Goal: Communication & Community: Ask a question

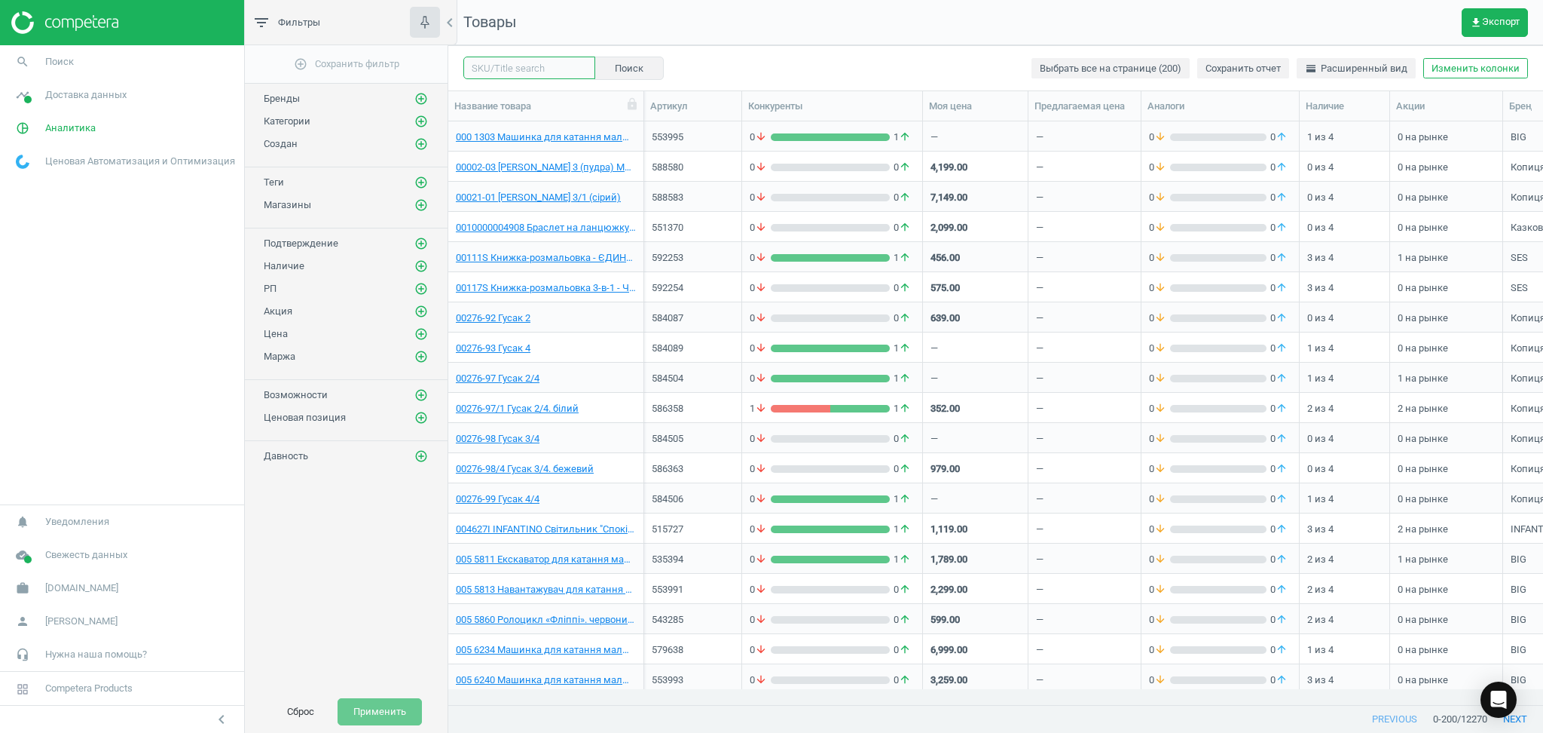
drag, startPoint x: 0, startPoint y: 0, endPoint x: 512, endPoint y: 66, distance: 515.9
click at [512, 66] on input "text" at bounding box center [529, 68] width 132 height 23
paste input "3D пазл Cartonic Albert Einshtein (CARTMALB)"
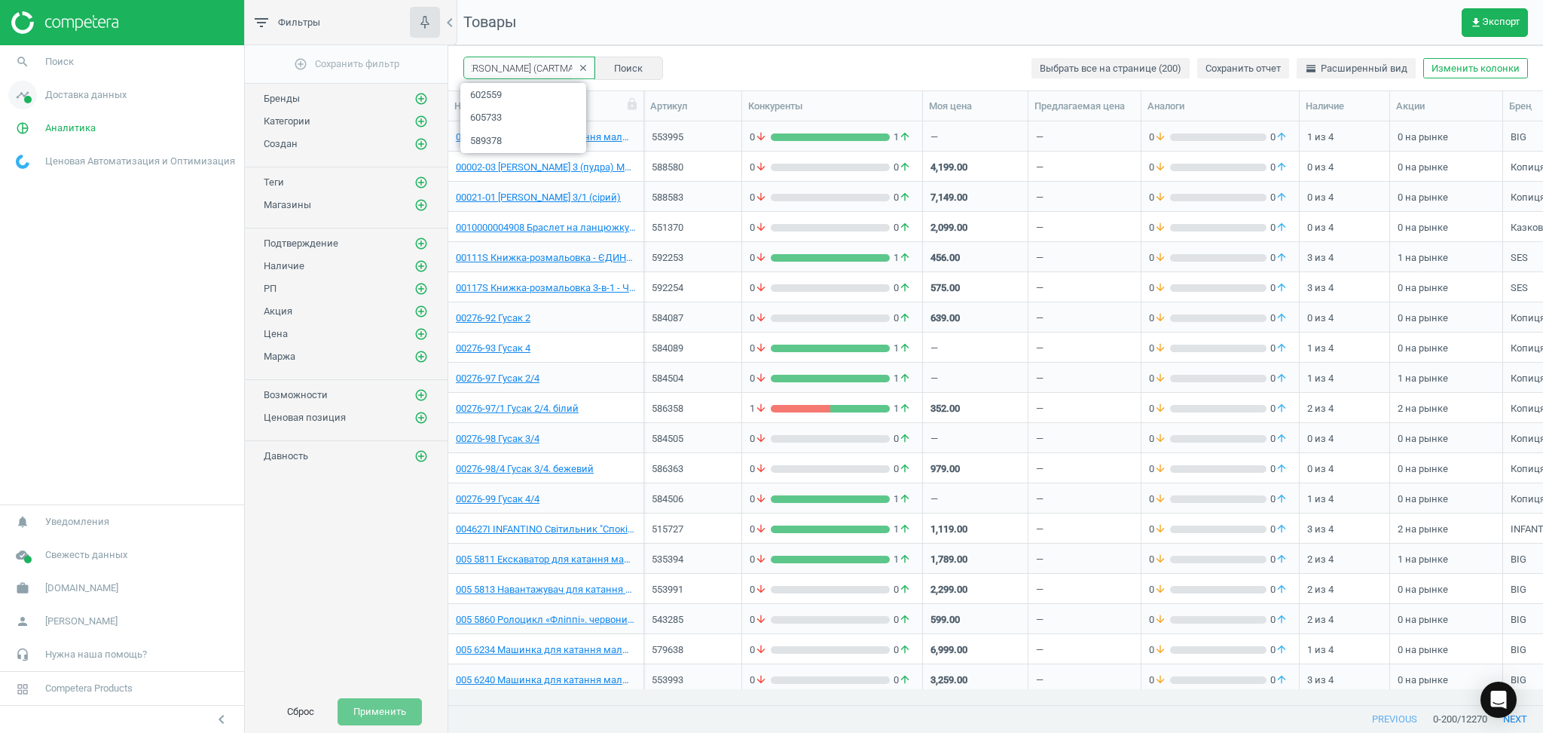
type input "3D пазл Cartonic Albert Einshtein (CARTMALB)"
click at [578, 66] on icon "clear" at bounding box center [583, 68] width 11 height 11
click at [512, 68] on input "text" at bounding box center [529, 68] width 132 height 23
paste input "578994"
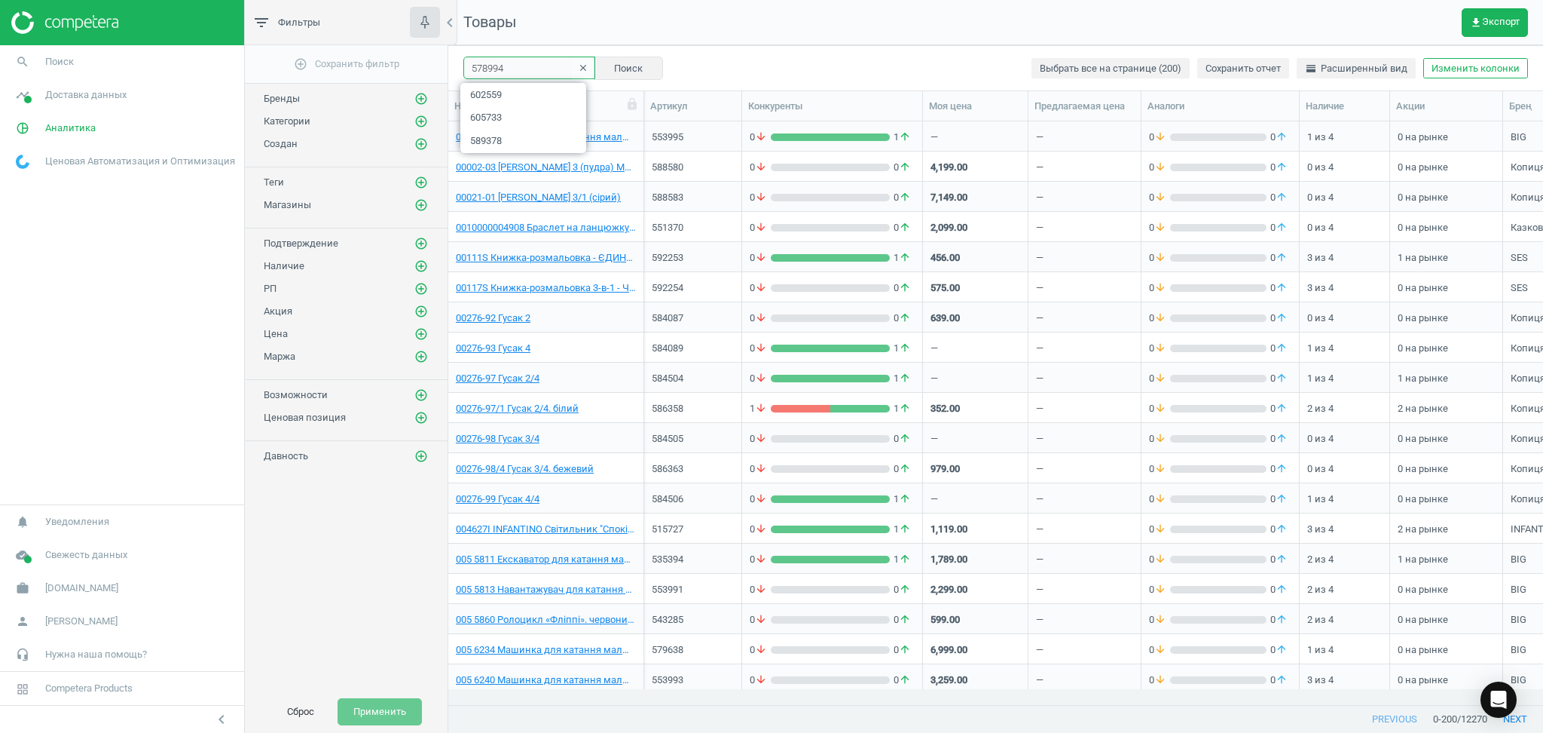
type input "578994"
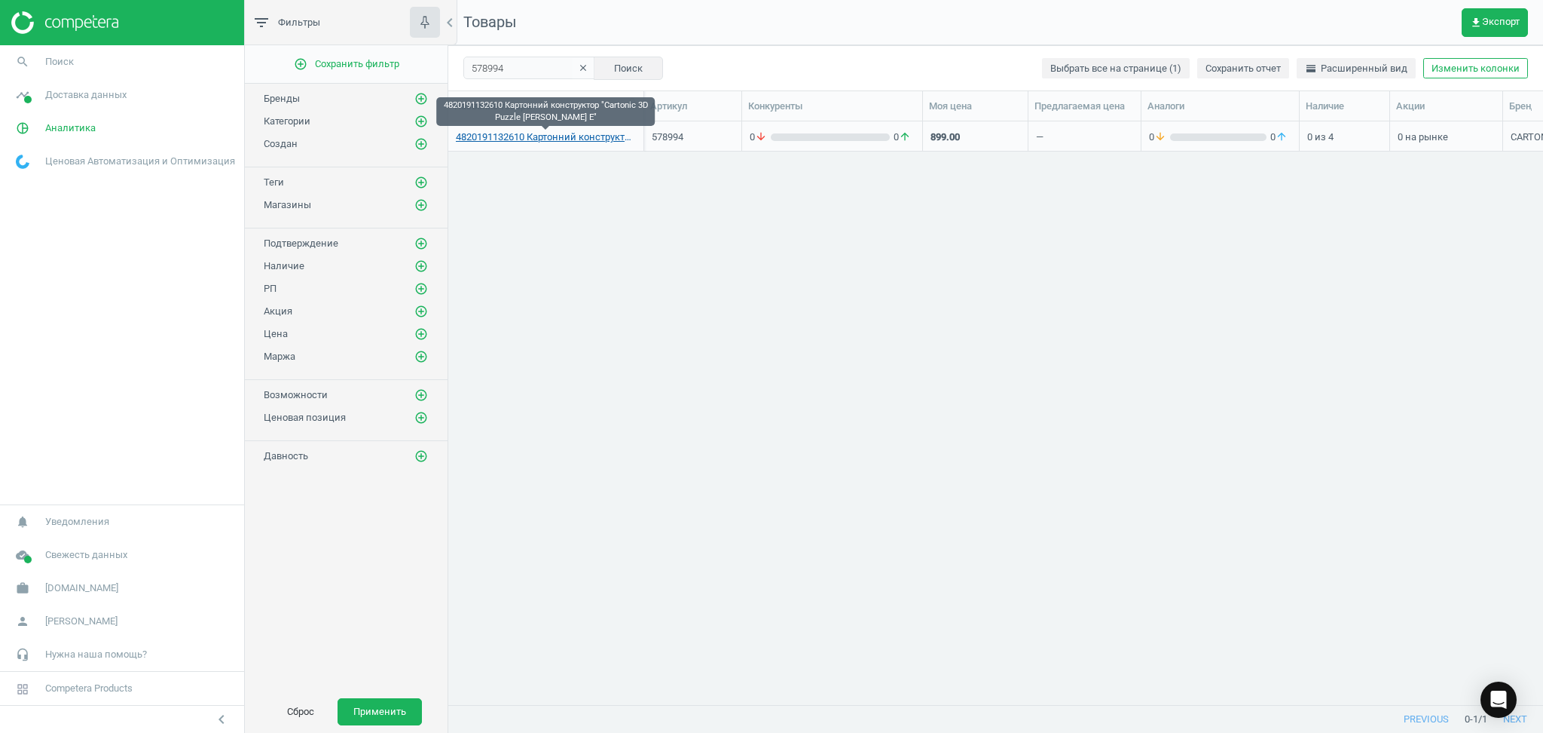
click at [556, 140] on link "4820191132610 Картонний конструктор "Cartonic 3D Puzzle ALBERT E"" at bounding box center [546, 137] width 180 height 14
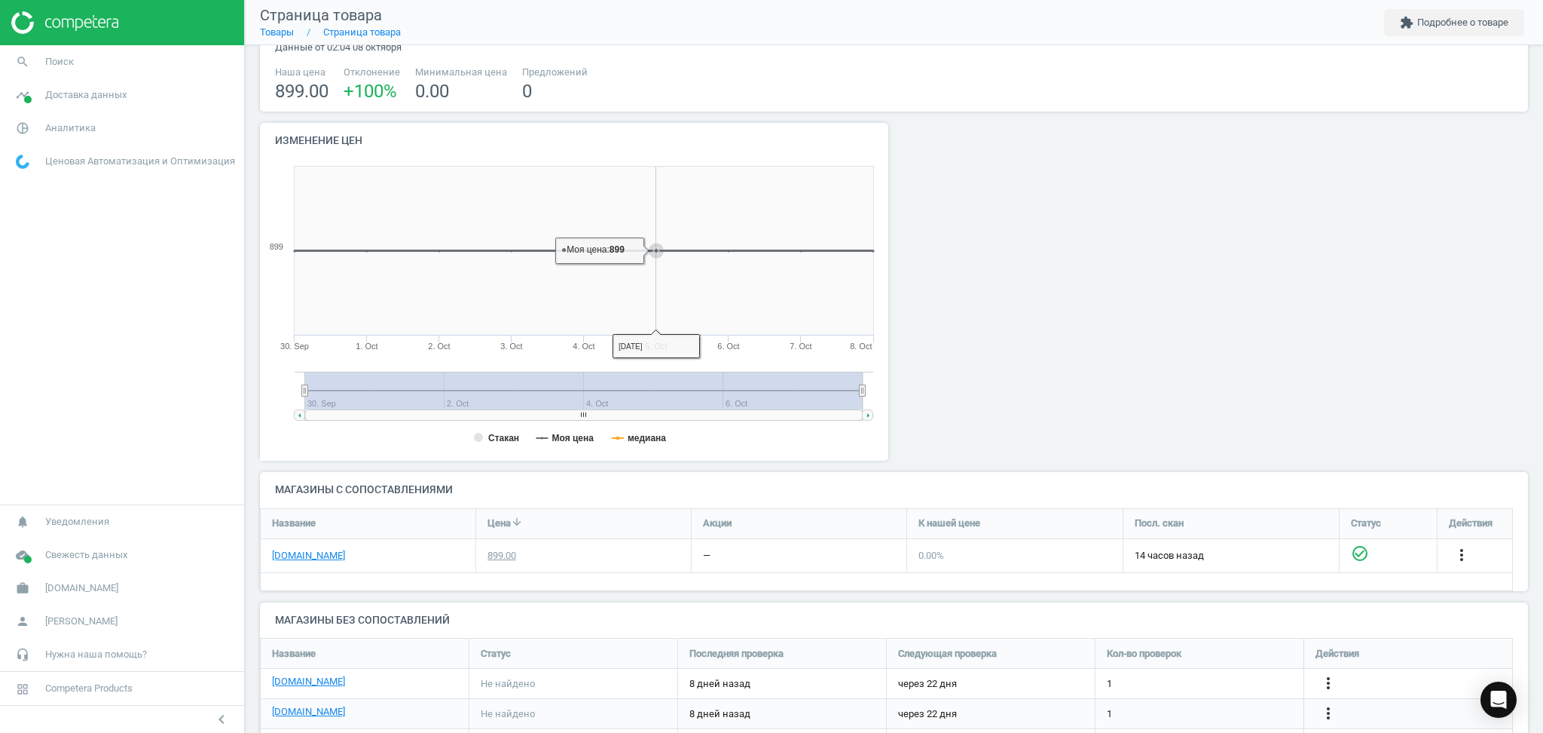
scroll to position [183, 0]
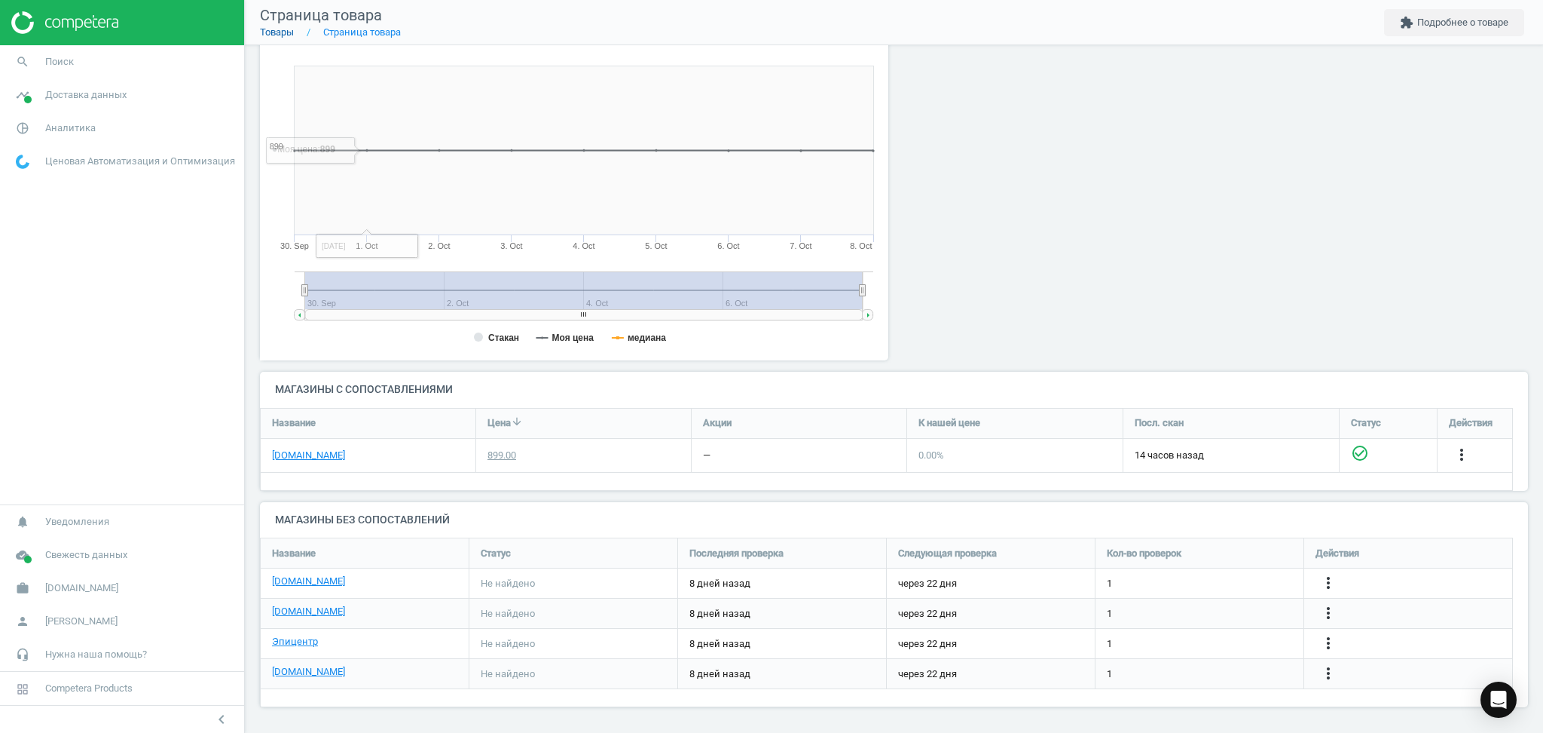
click at [283, 33] on link "Товары" at bounding box center [277, 31] width 34 height 11
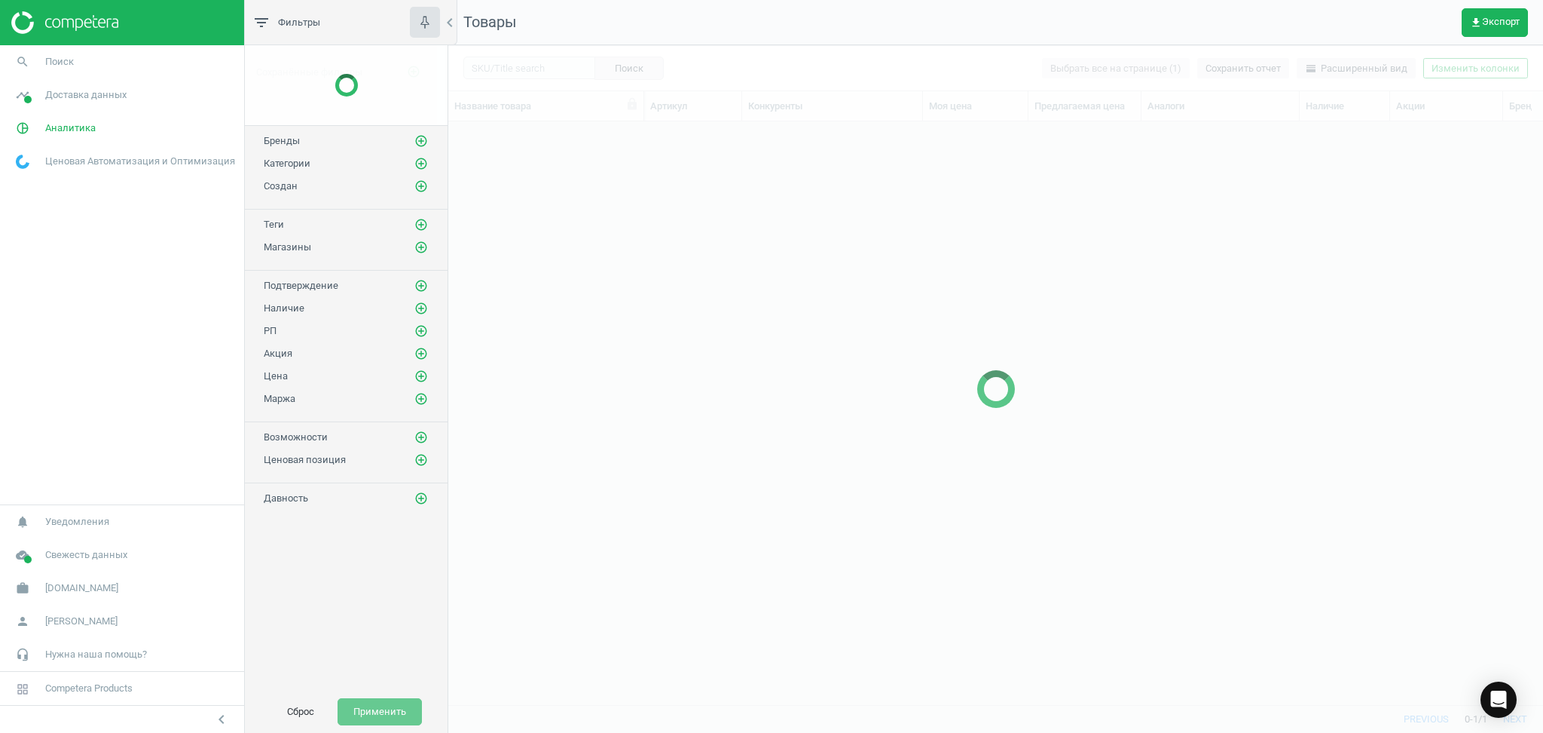
scroll to position [552, 1079]
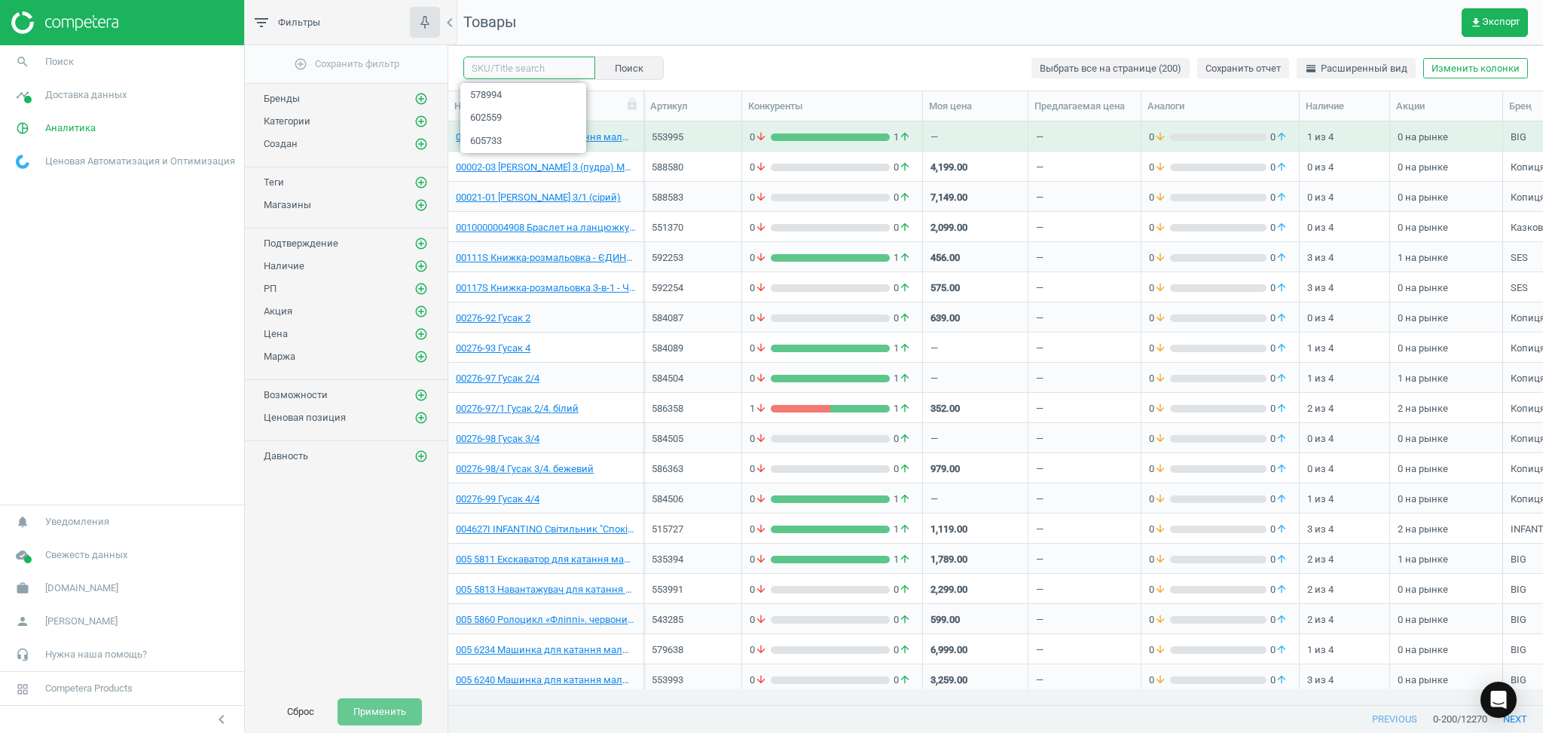
click at [520, 67] on input "text" at bounding box center [529, 68] width 132 height 23
paste input "557023"
type input "557023"
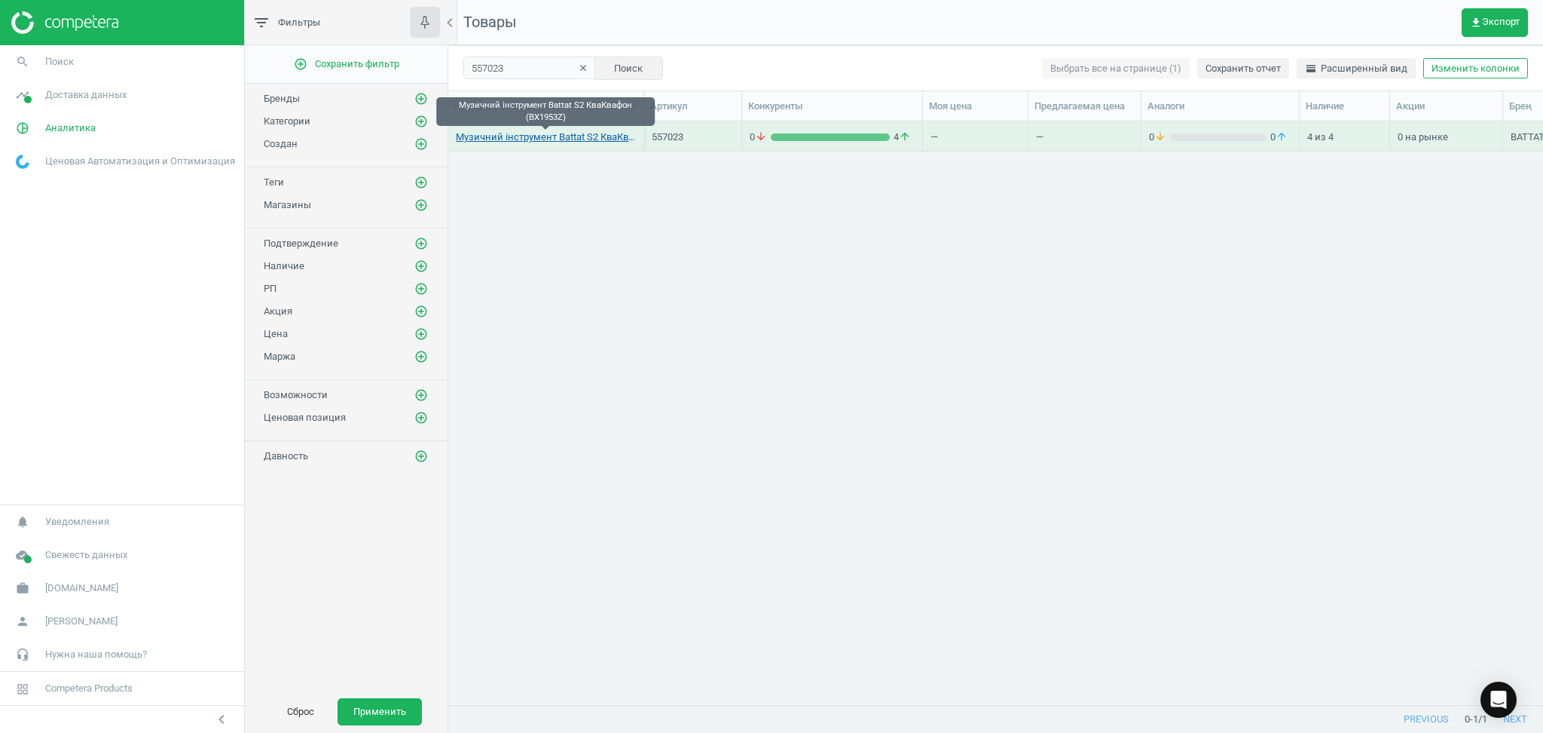
click at [556, 138] on link "Музичний інструмент Battat S2 КваКвафон (BX1953Z)" at bounding box center [546, 137] width 180 height 14
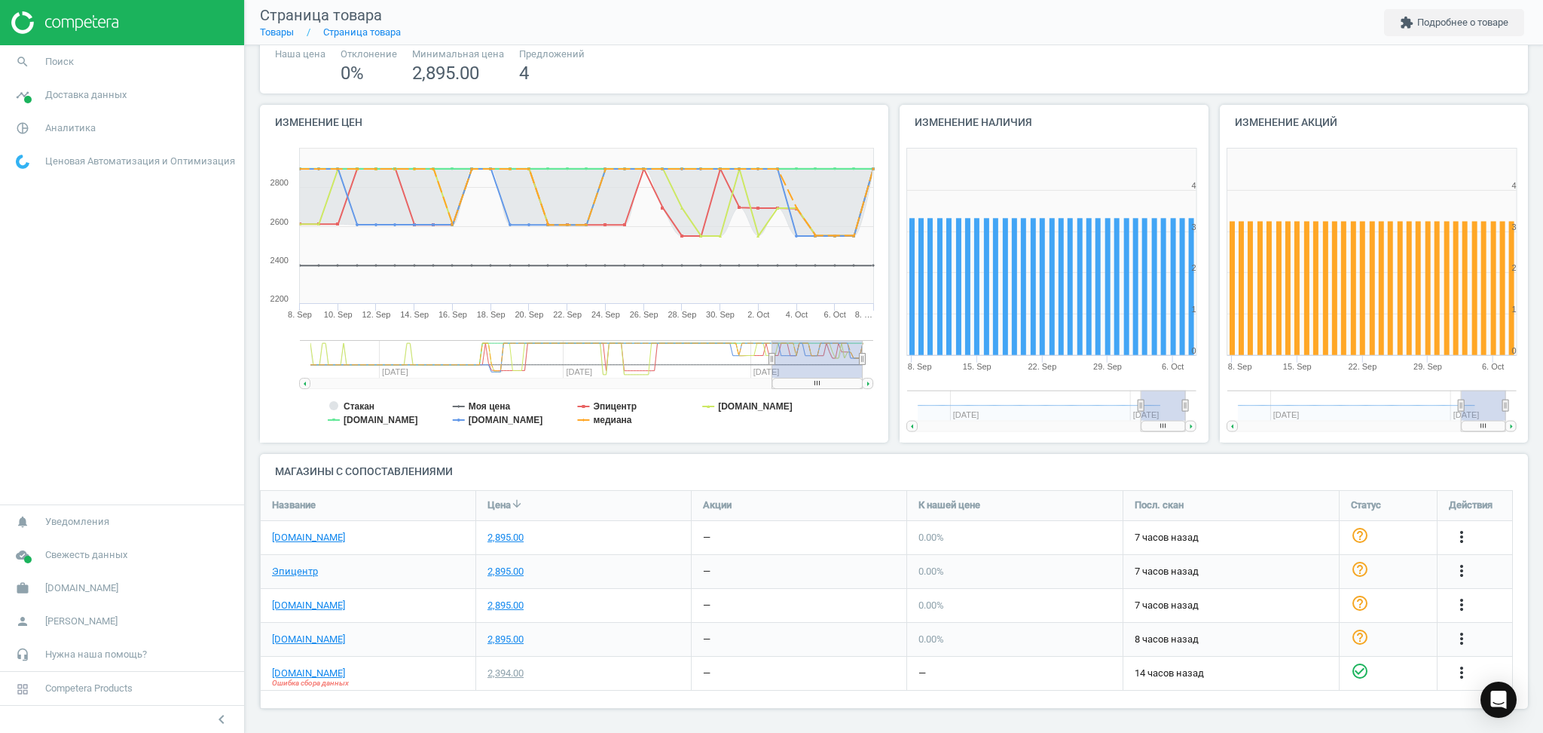
scroll to position [102, 0]
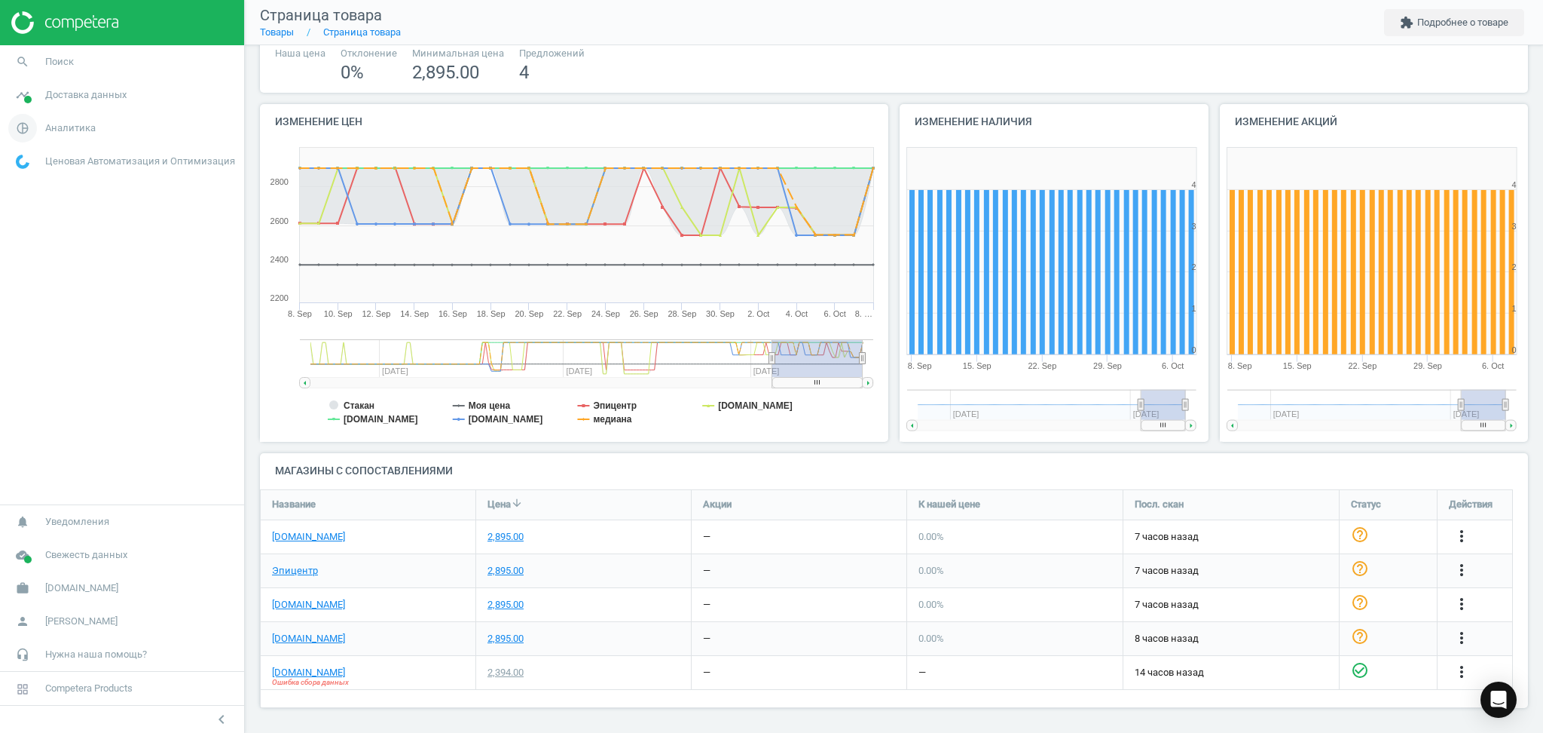
click at [50, 122] on span "Аналитика" at bounding box center [70, 128] width 50 height 14
click at [55, 100] on span "Доставка данных" at bounding box center [85, 95] width 81 height 14
click at [33, 131] on span "Обзор" at bounding box center [30, 127] width 26 height 12
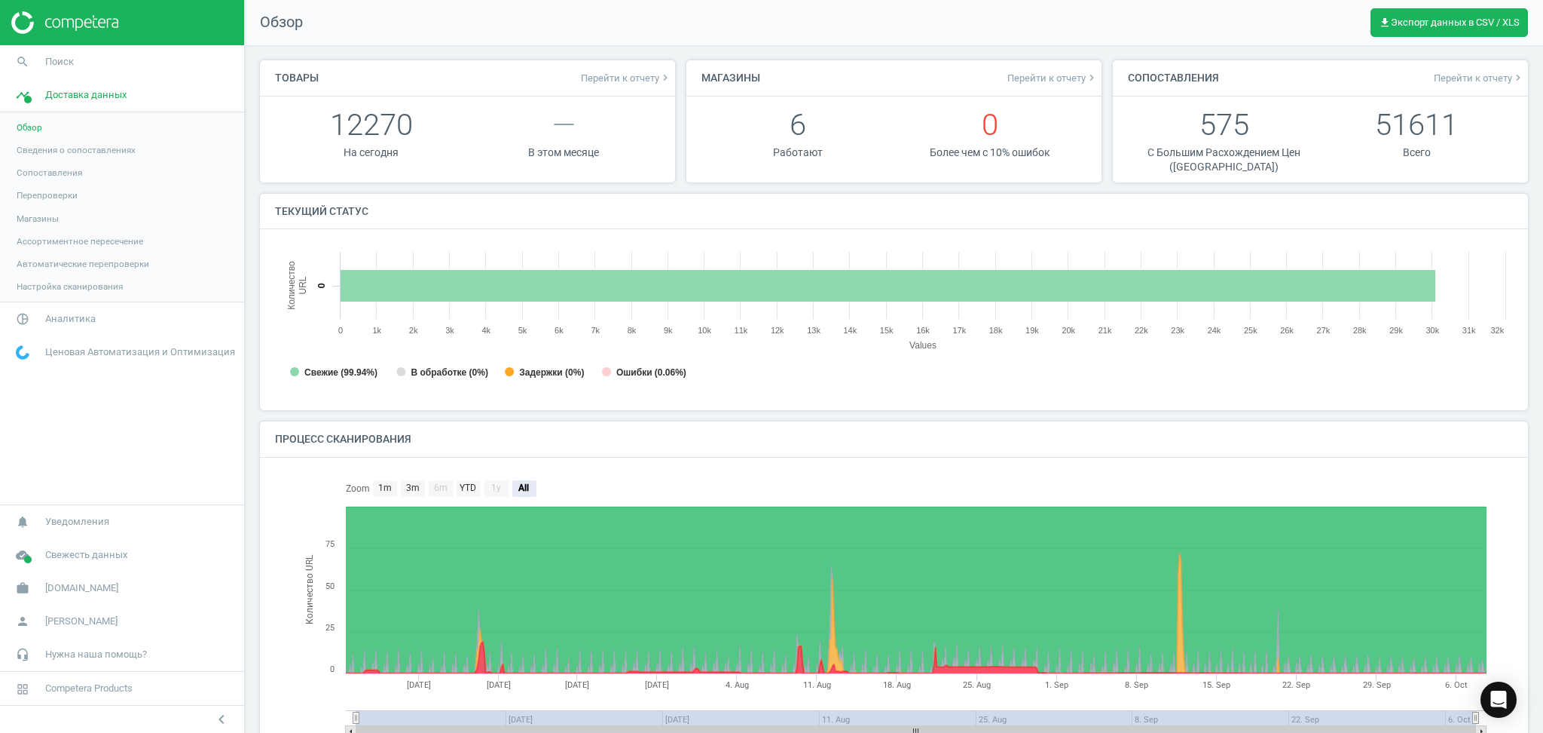
scroll to position [8, 7]
click at [37, 175] on span "Сопоставления" at bounding box center [50, 173] width 66 height 12
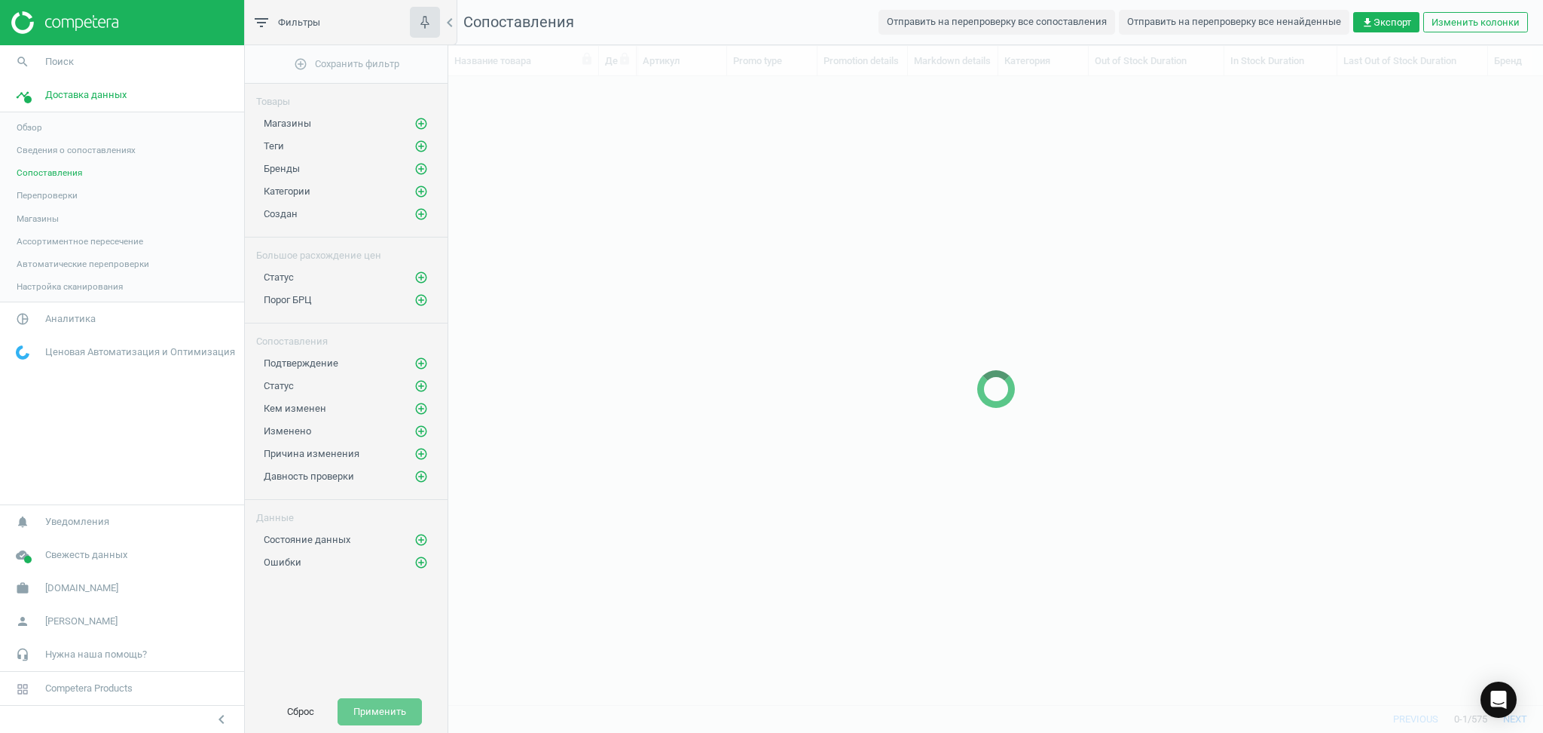
scroll to position [597, 1079]
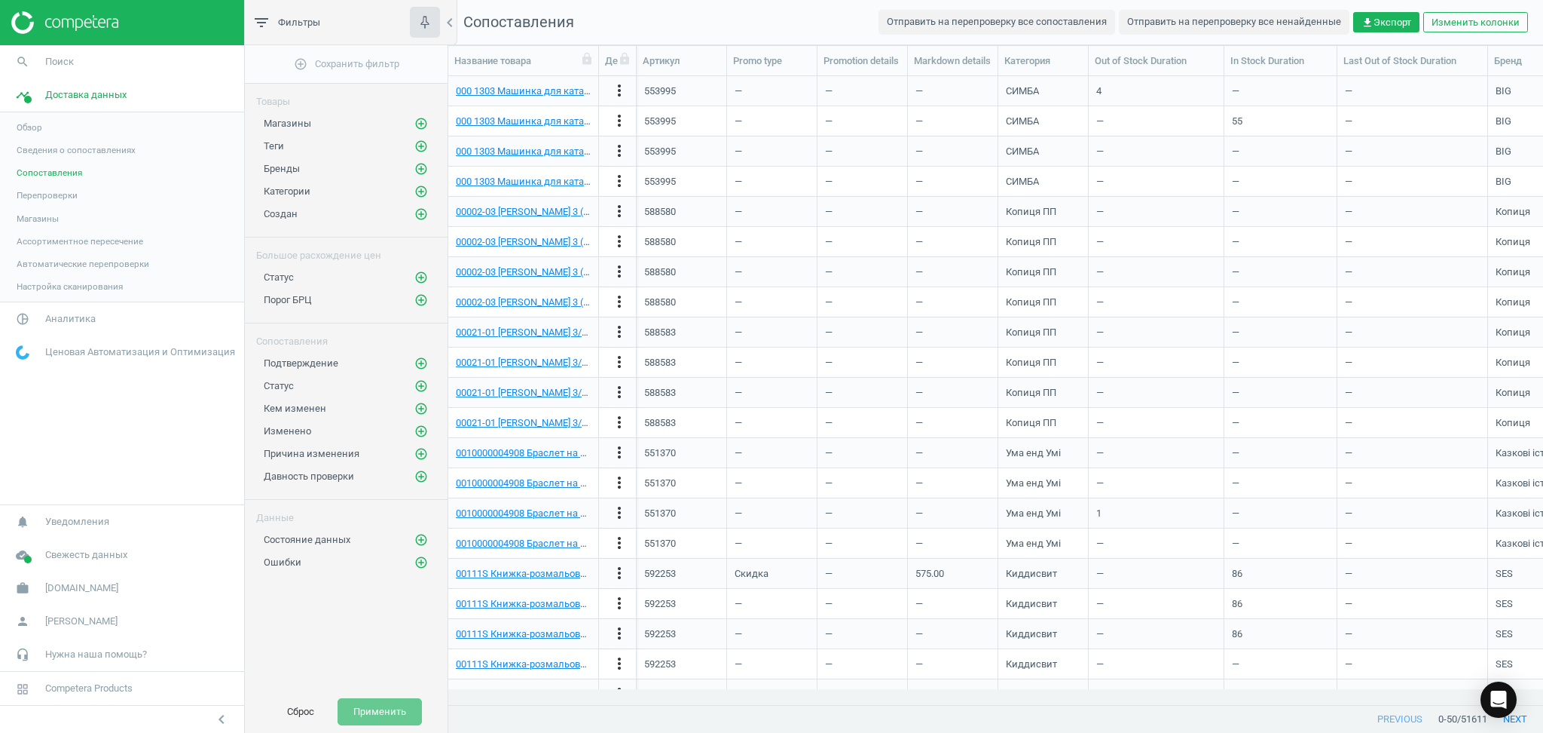
click at [45, 157] on link "Сведения о сопоставлениях" at bounding box center [122, 150] width 244 height 23
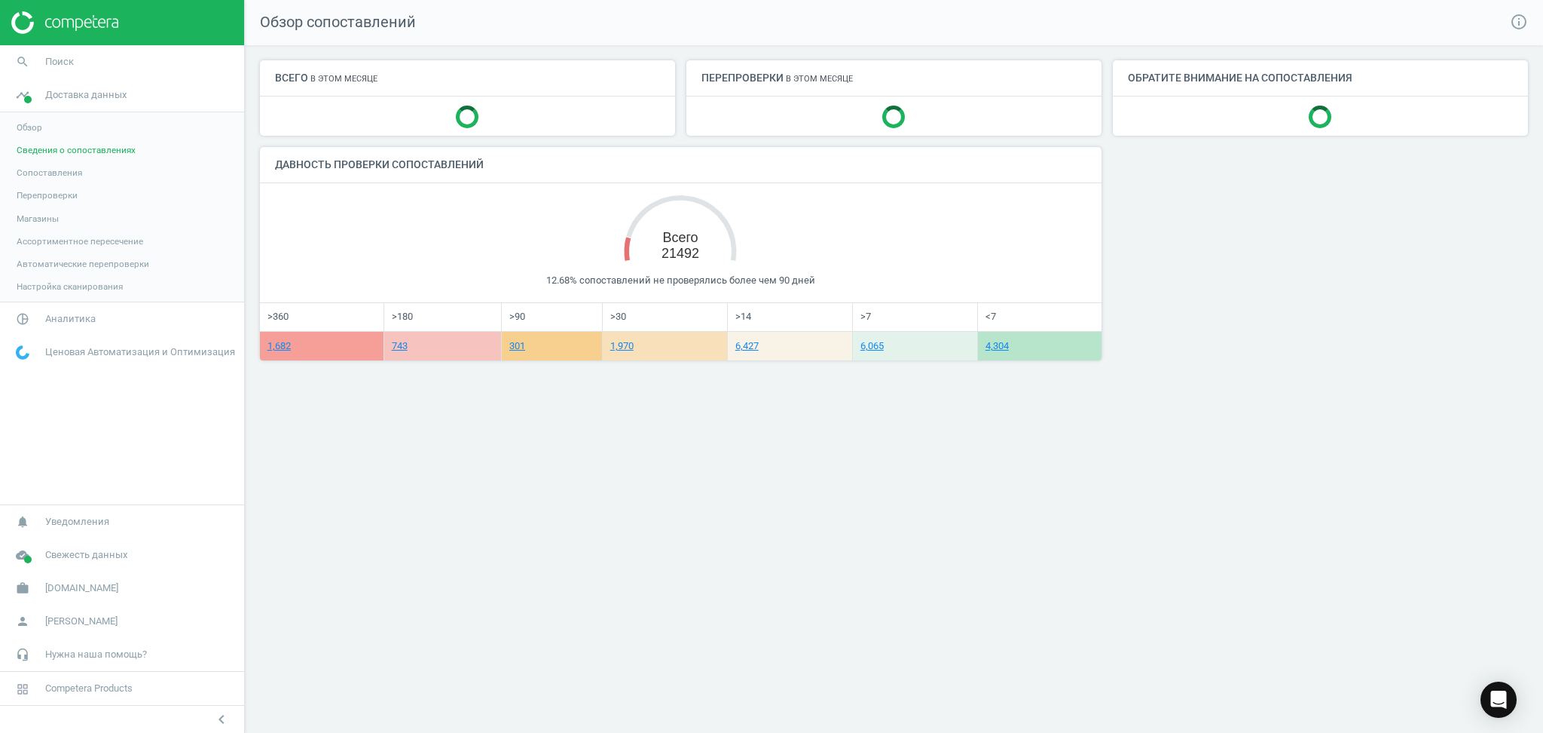
click at [35, 173] on span "Сопоставления" at bounding box center [50, 173] width 66 height 12
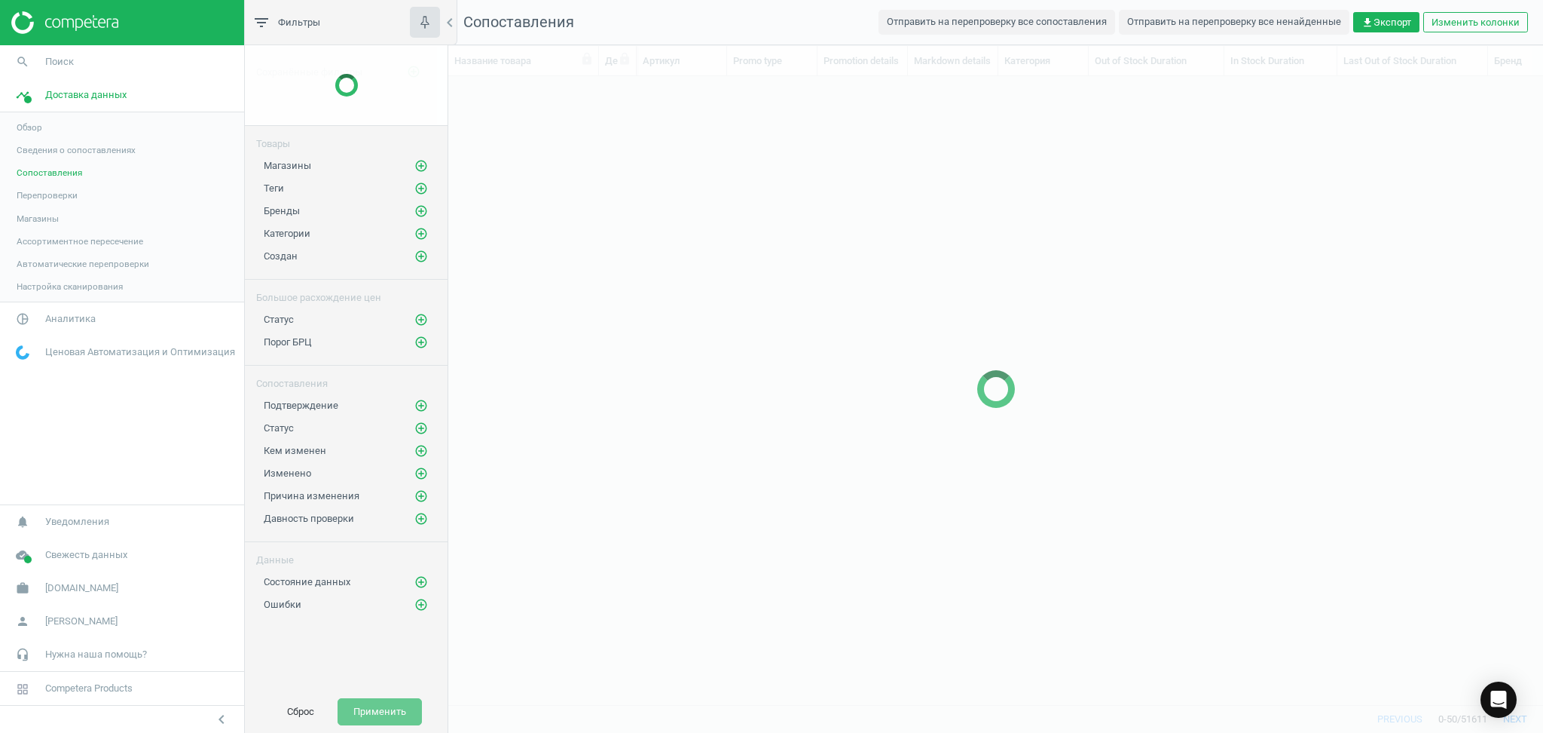
scroll to position [597, 1079]
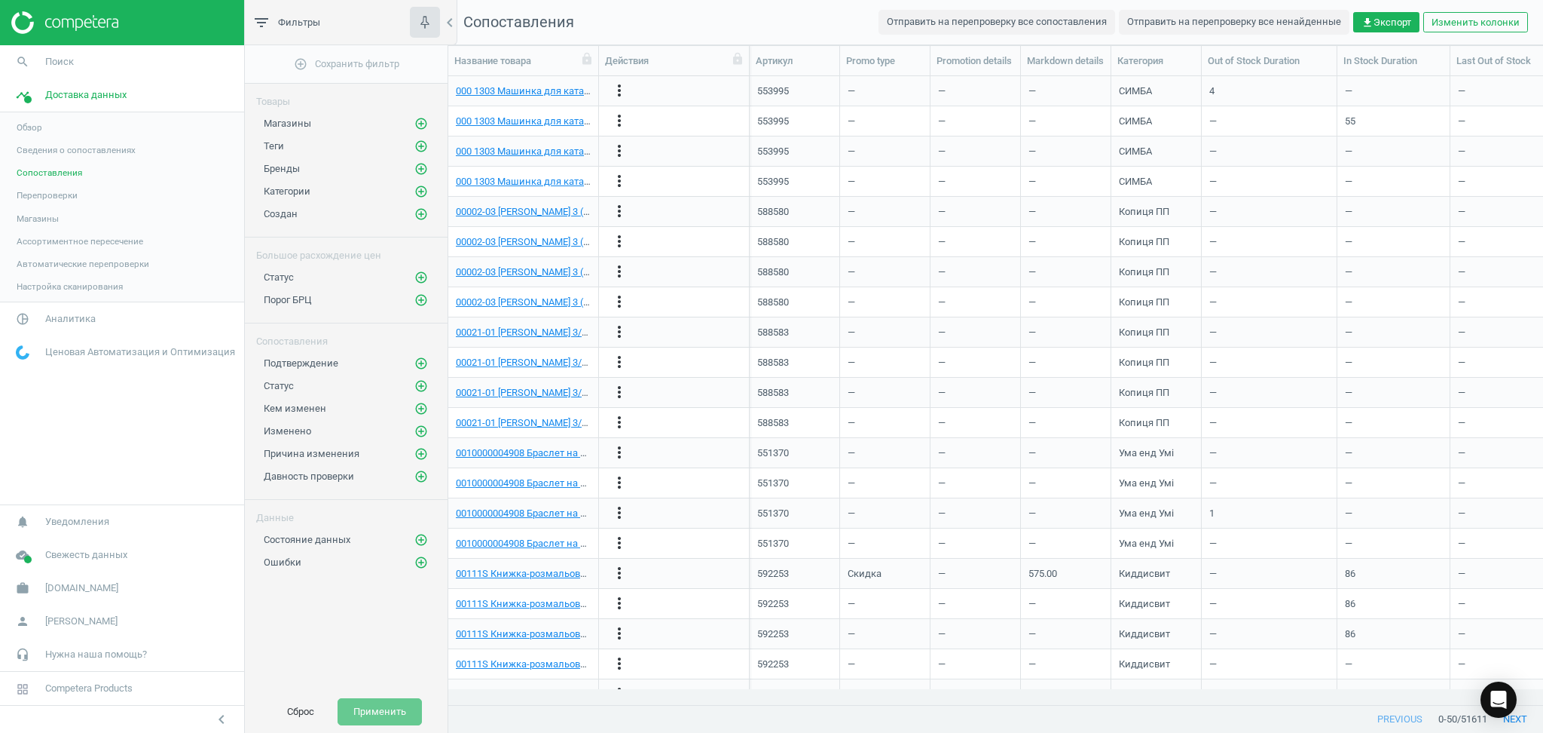
drag, startPoint x: 638, startPoint y: 60, endPoint x: 751, endPoint y: 63, distance: 113.1
click at [751, 63] on div at bounding box center [749, 60] width 15 height 29
click at [616, 90] on icon "more_vert" at bounding box center [619, 90] width 18 height 18
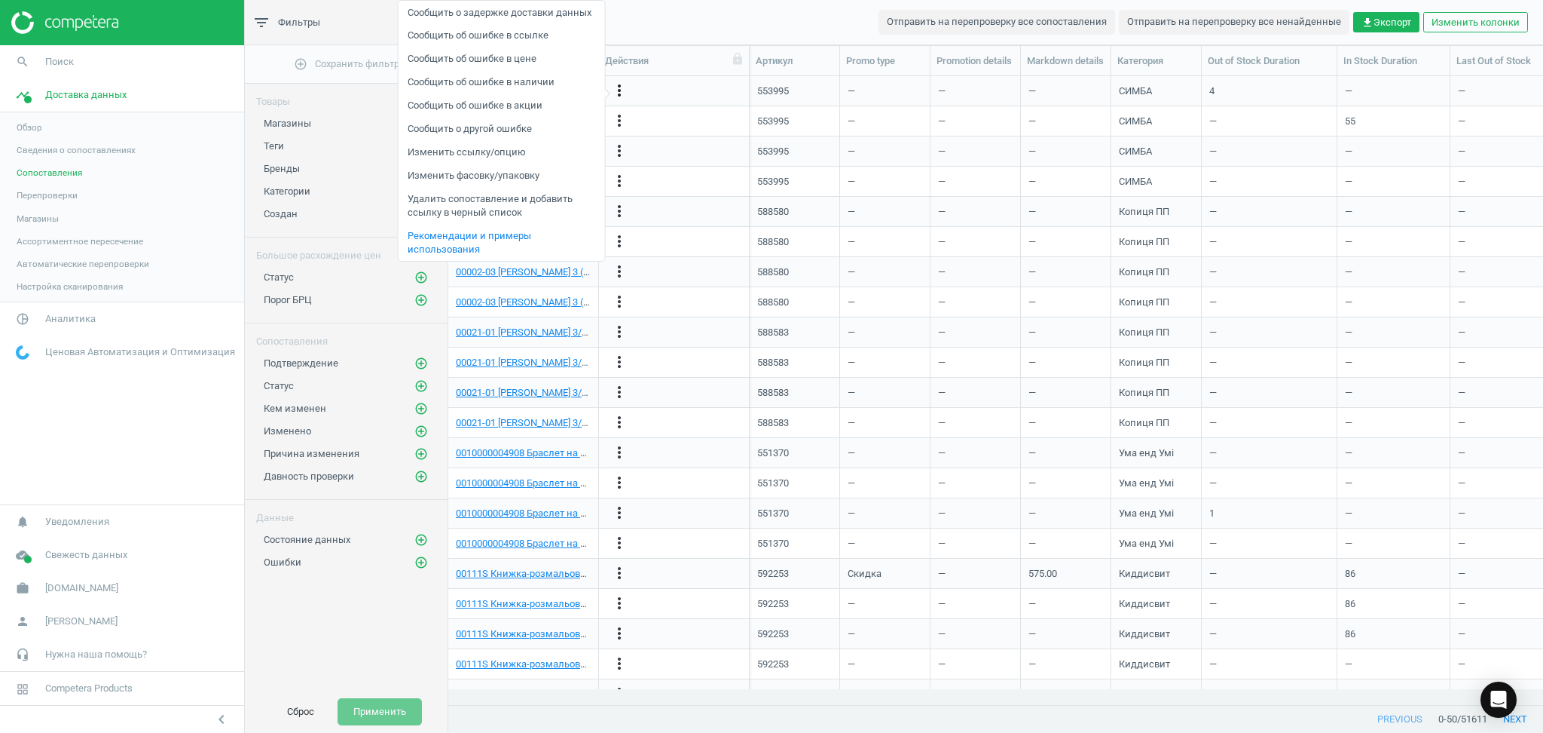
click at [616, 90] on icon "more_vert" at bounding box center [619, 90] width 18 height 18
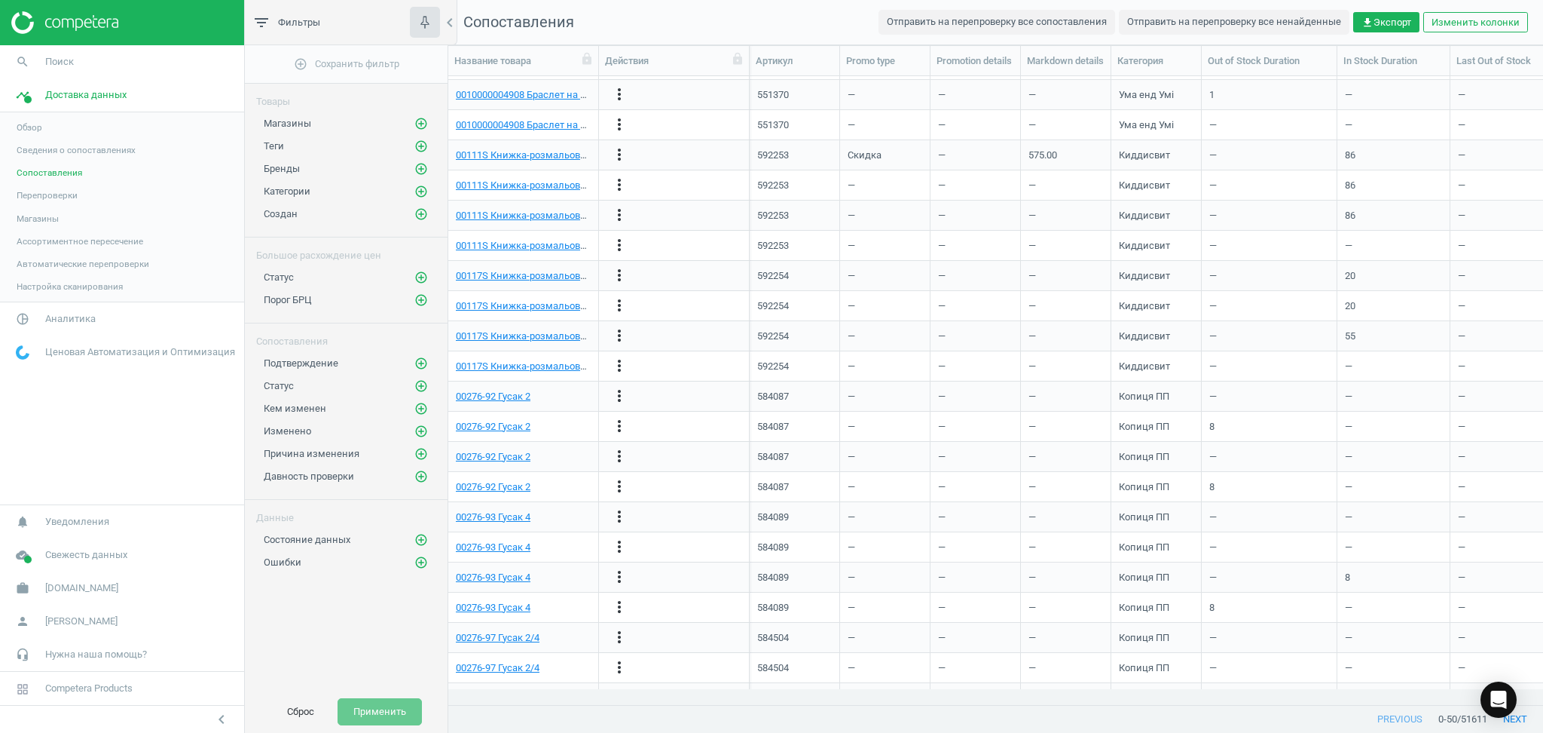
scroll to position [895, 0]
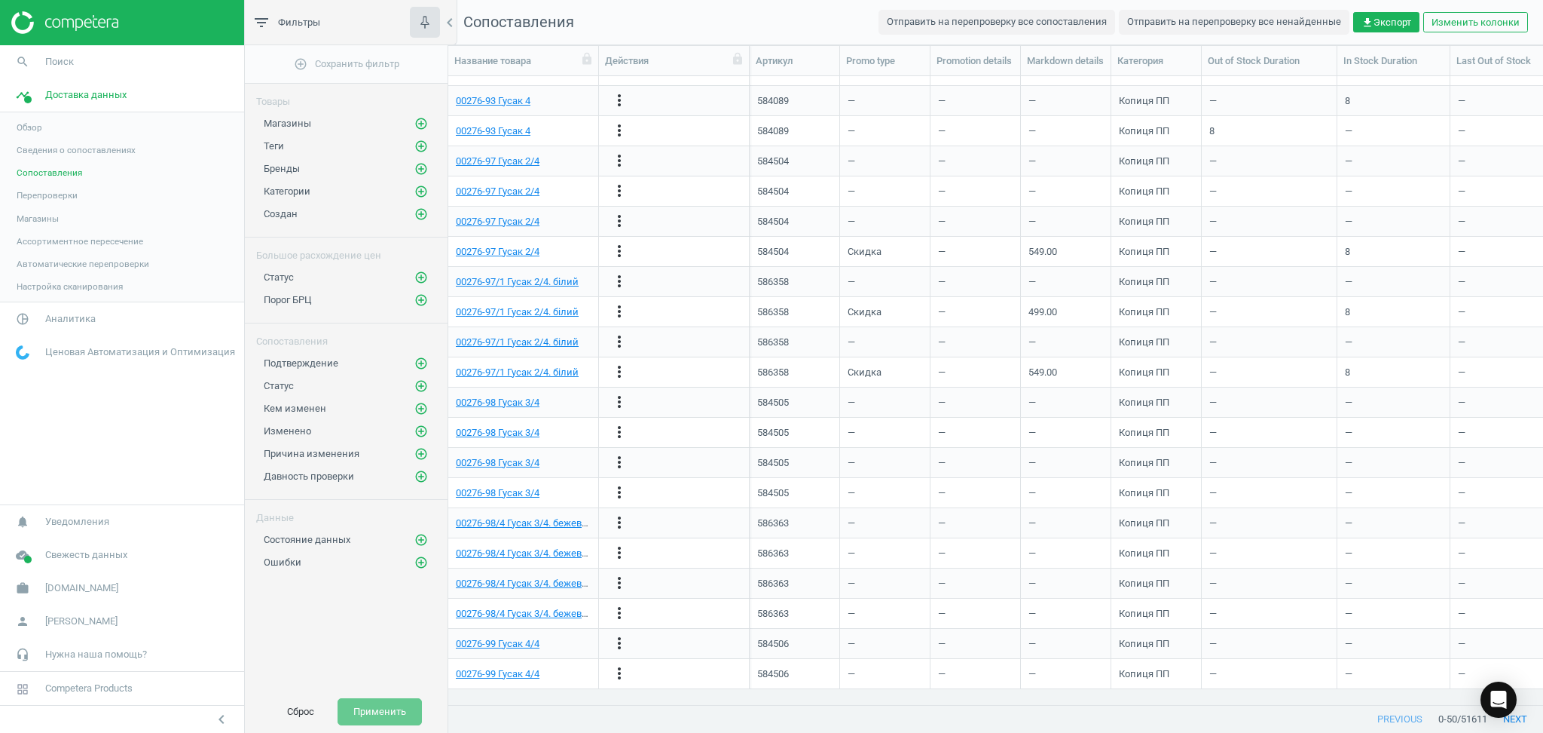
click at [52, 197] on span "Перепроверки" at bounding box center [47, 195] width 61 height 12
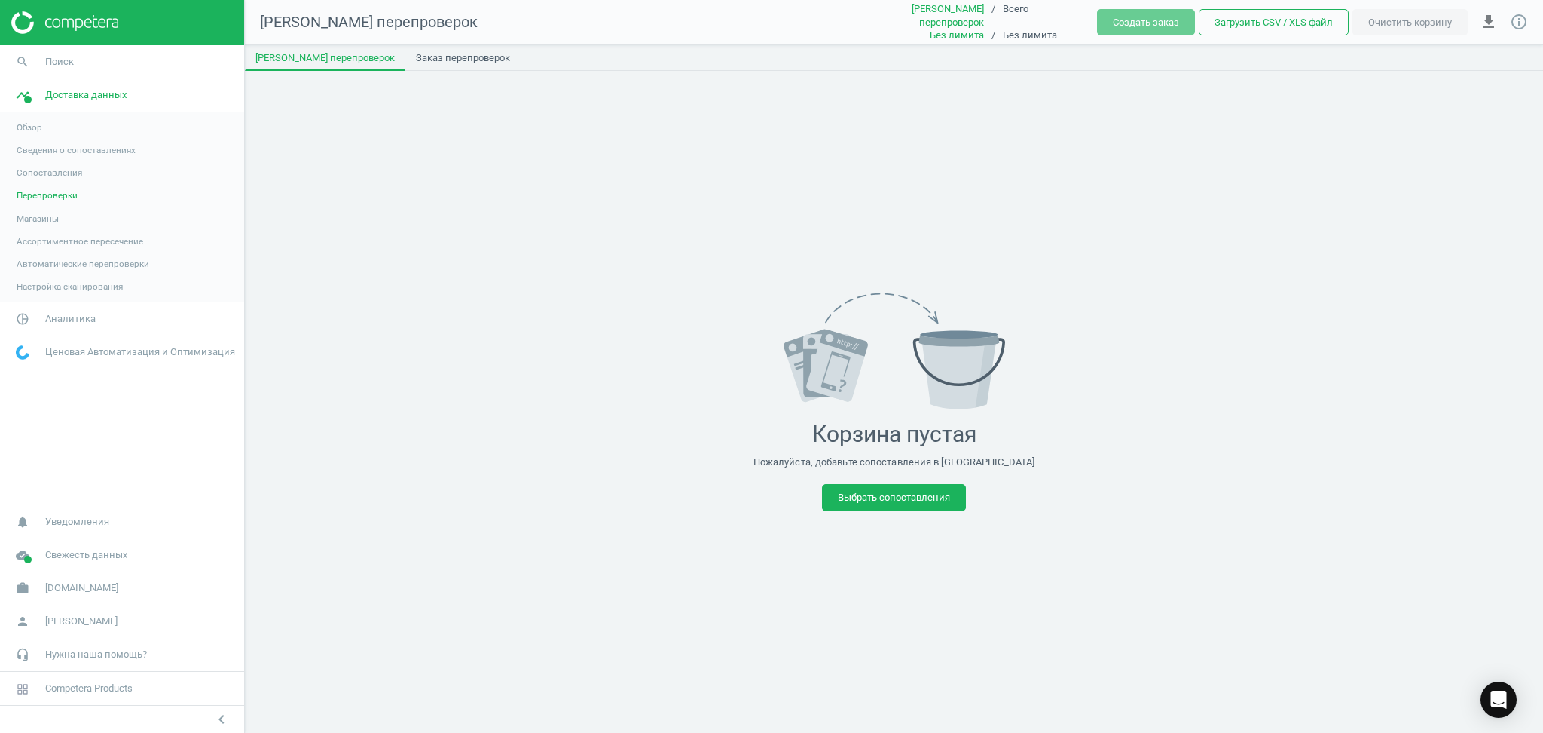
click at [32, 222] on span "Магазины" at bounding box center [38, 219] width 42 height 12
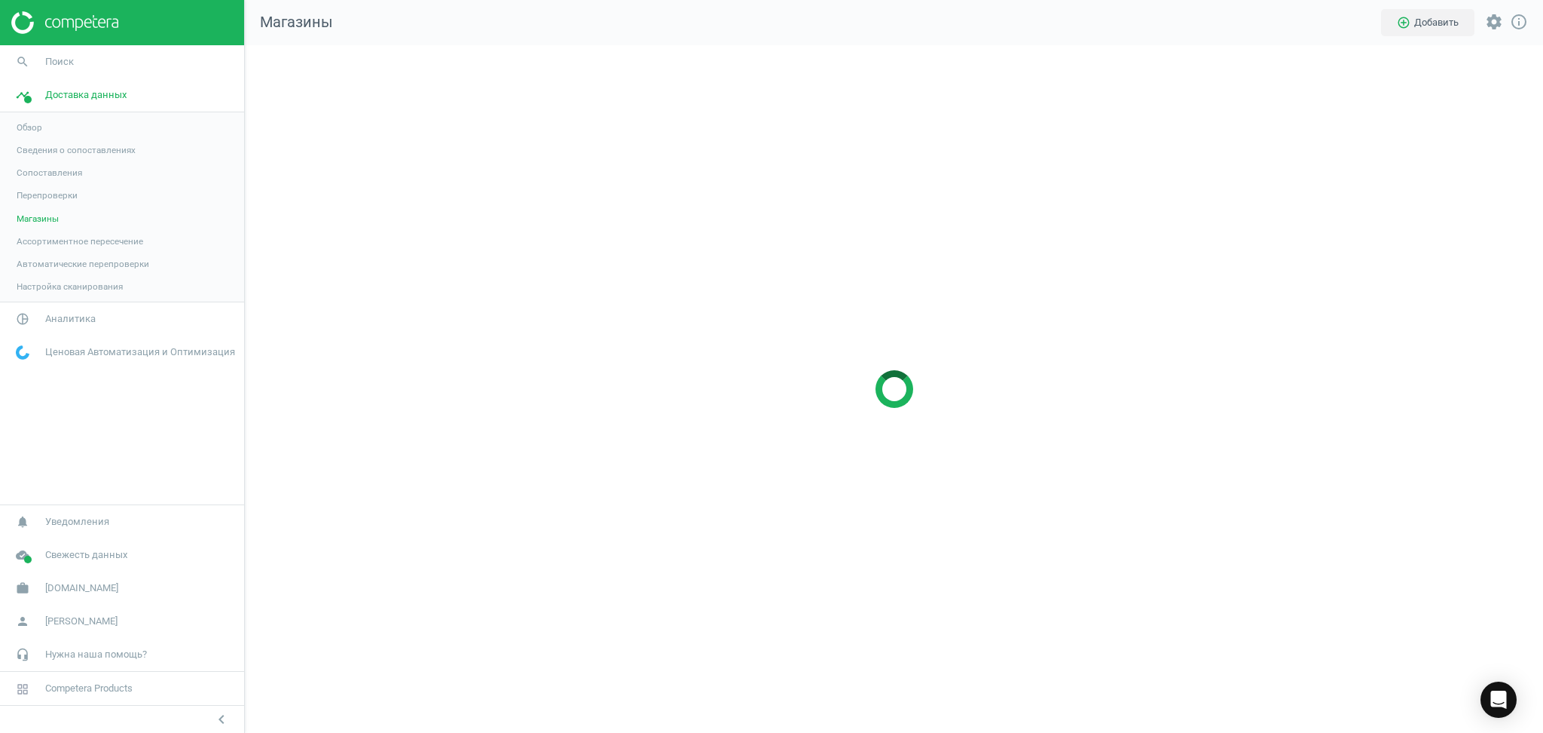
scroll to position [718, 1329]
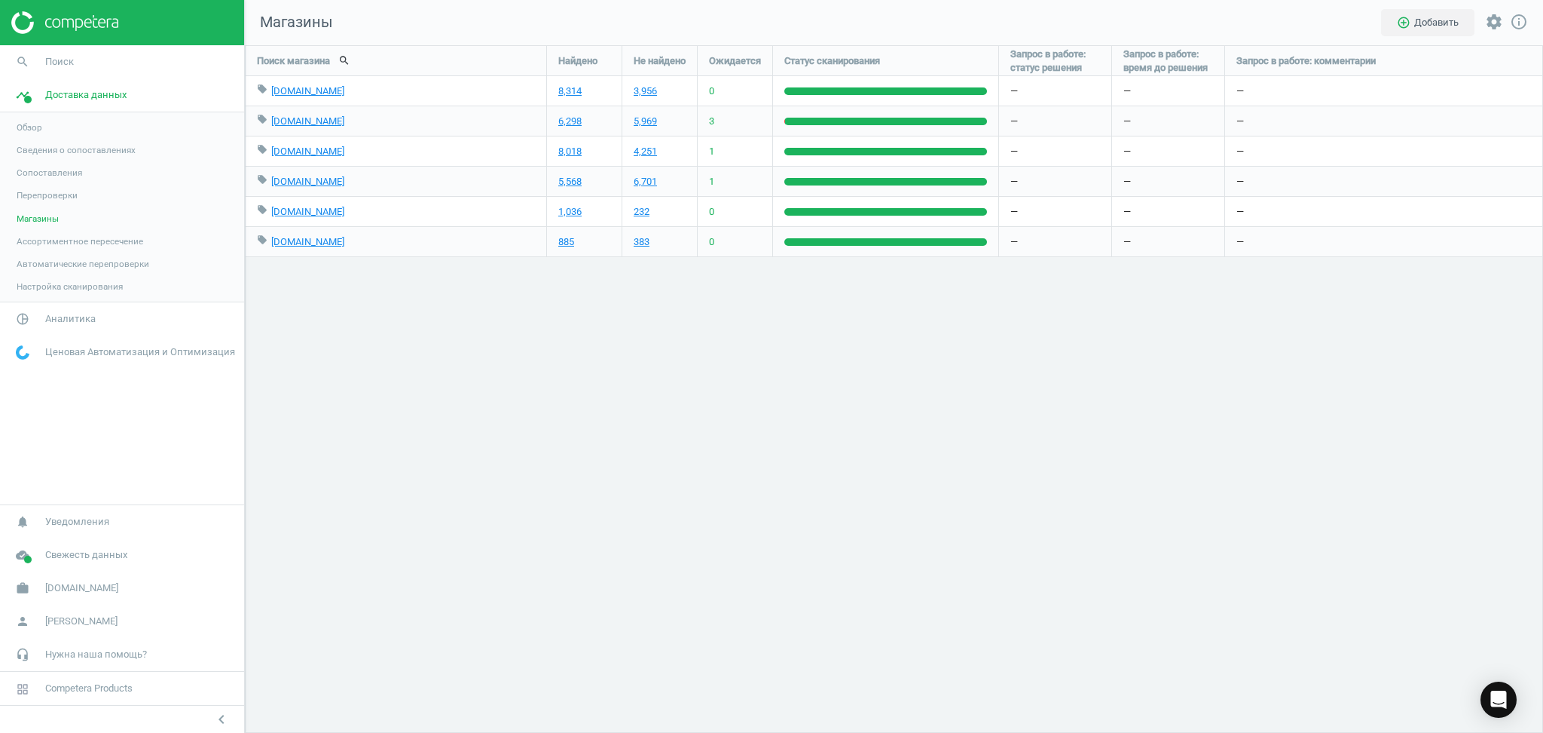
click at [53, 240] on span "Ассортиментное пересечение" at bounding box center [80, 241] width 127 height 12
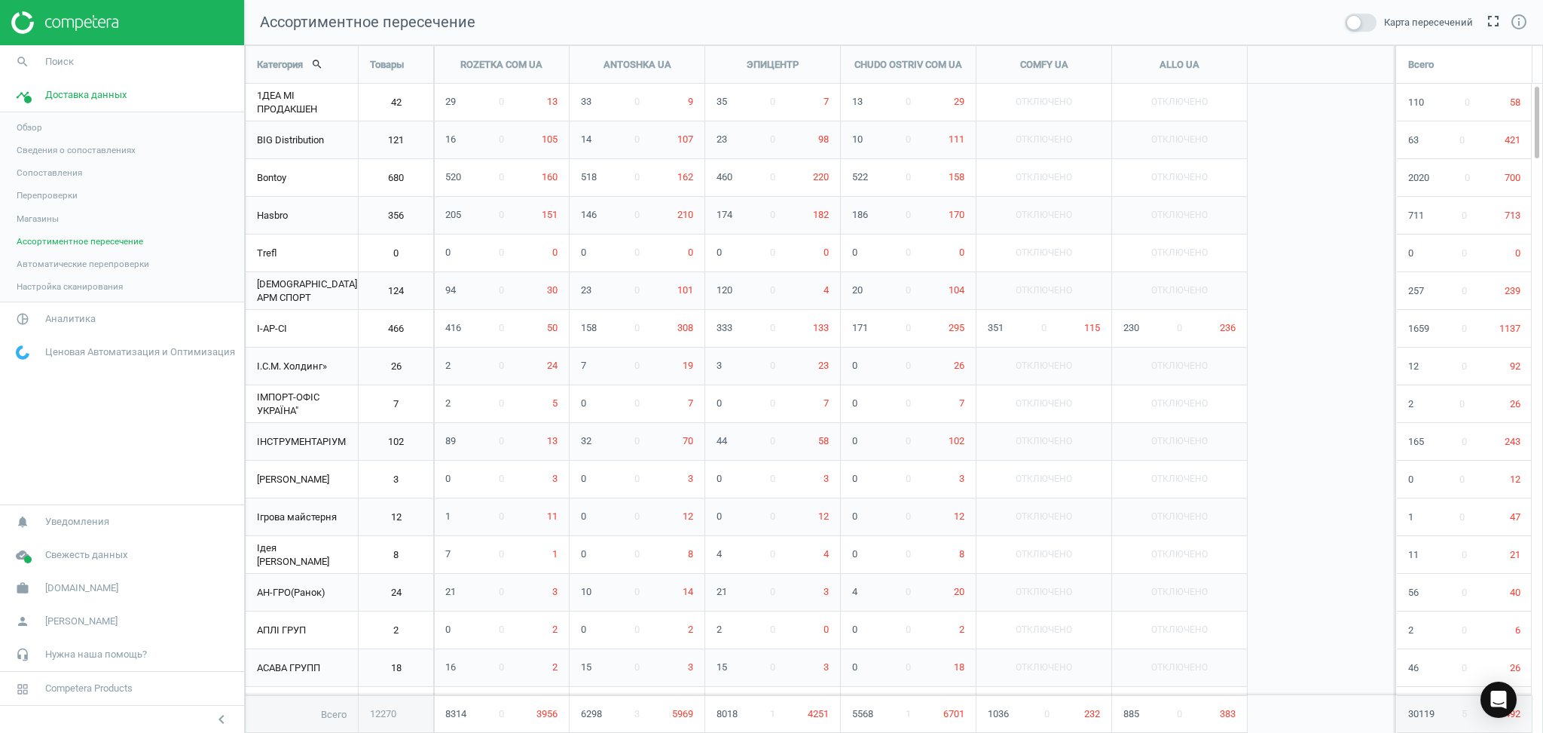
scroll to position [719, 1329]
click at [552, 102] on span "13" at bounding box center [552, 101] width 11 height 11
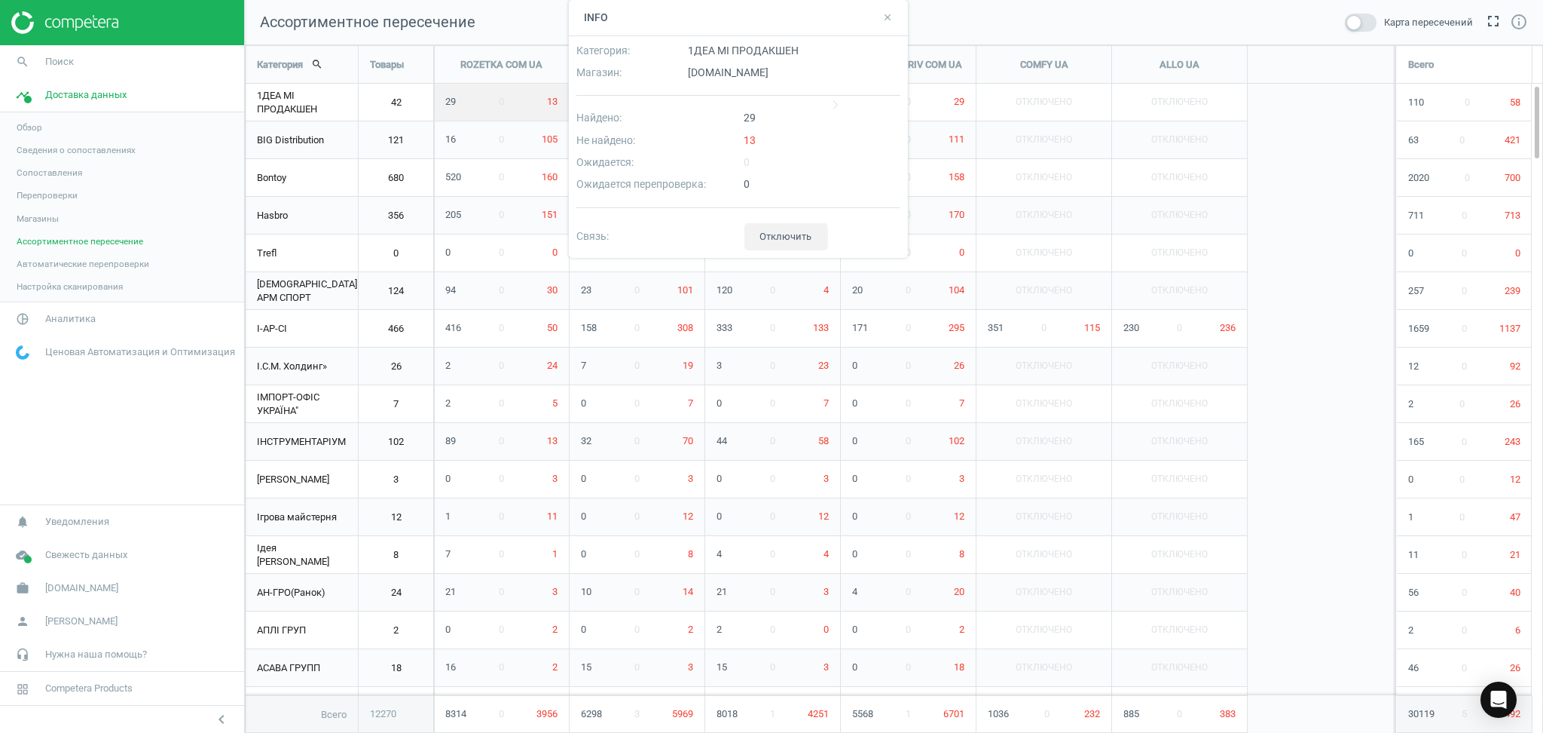
click at [749, 137] on div "13" at bounding box center [822, 144] width 167 height 22
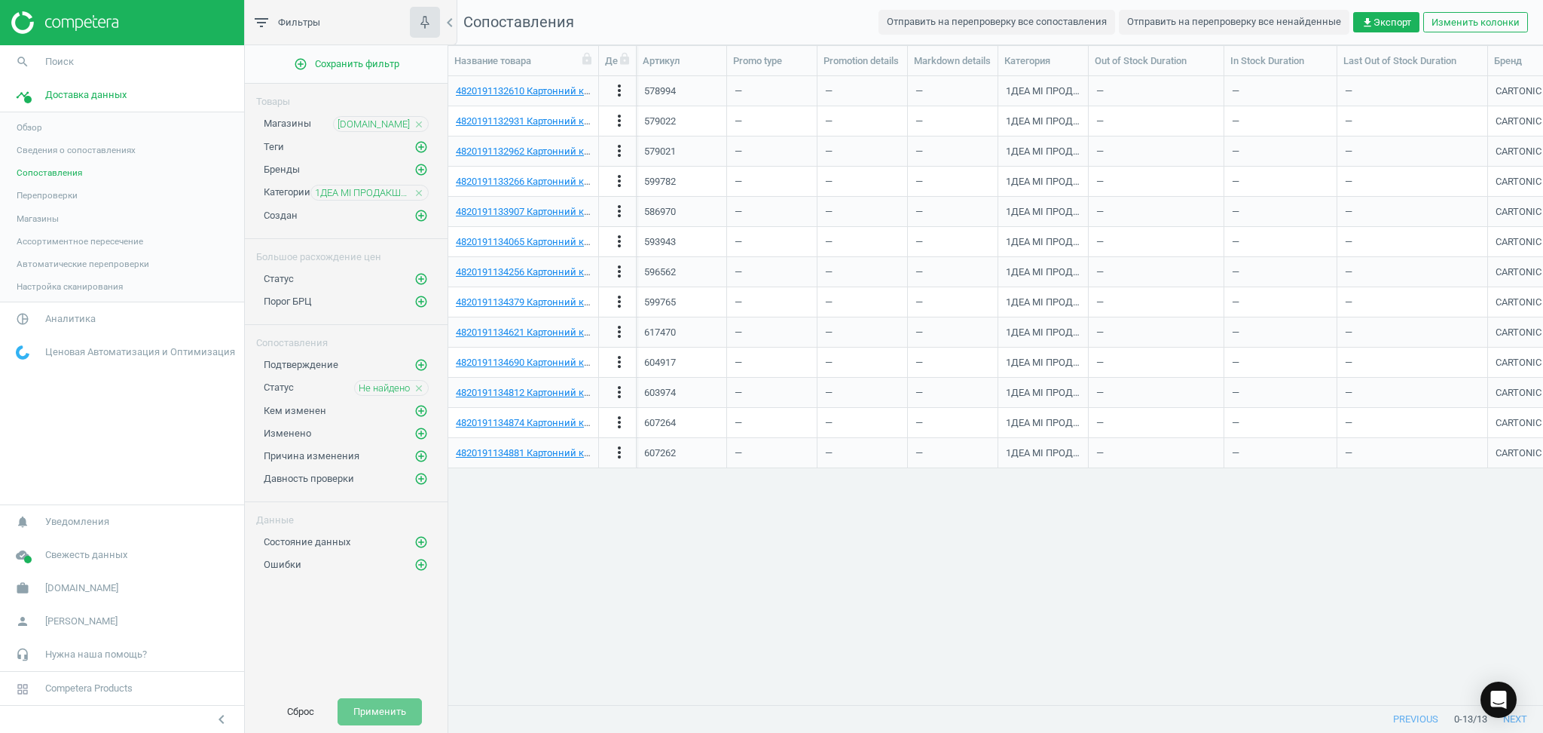
click at [37, 195] on span "Перепроверки" at bounding box center [47, 195] width 61 height 12
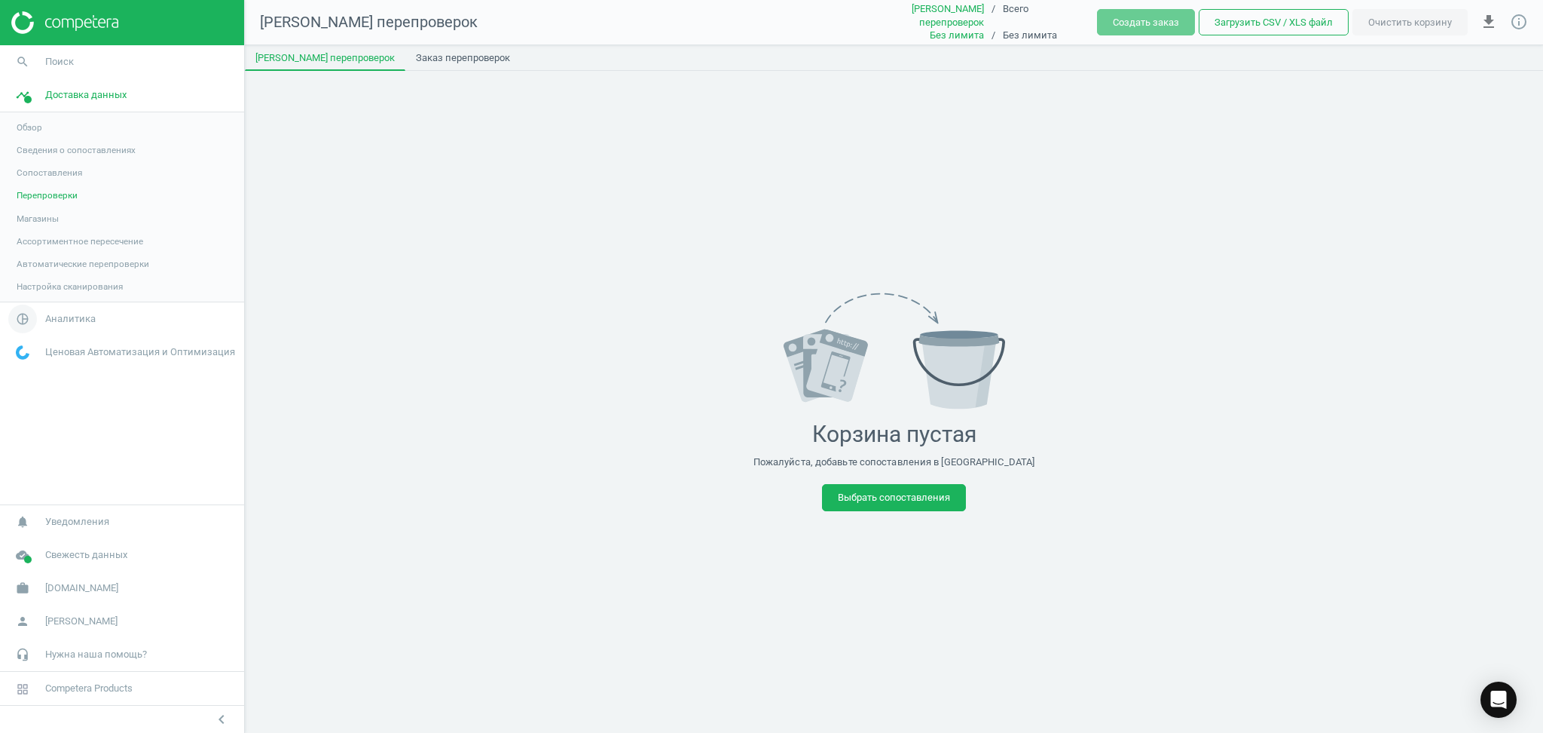
click at [44, 315] on span "pie_chart_outlined" at bounding box center [22, 318] width 45 height 33
click at [30, 158] on span "Обзор" at bounding box center [30, 160] width 26 height 12
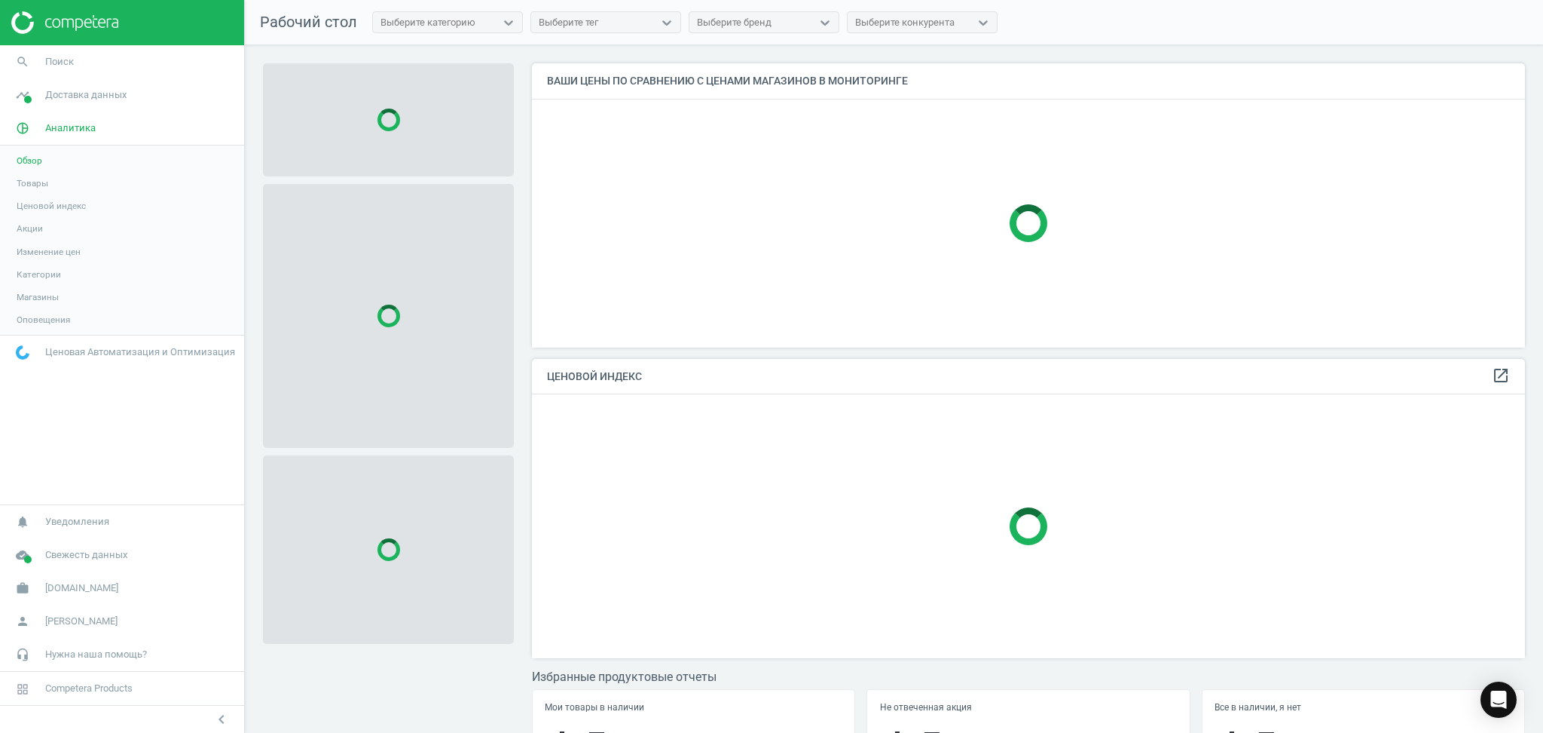
scroll to position [315, 1008]
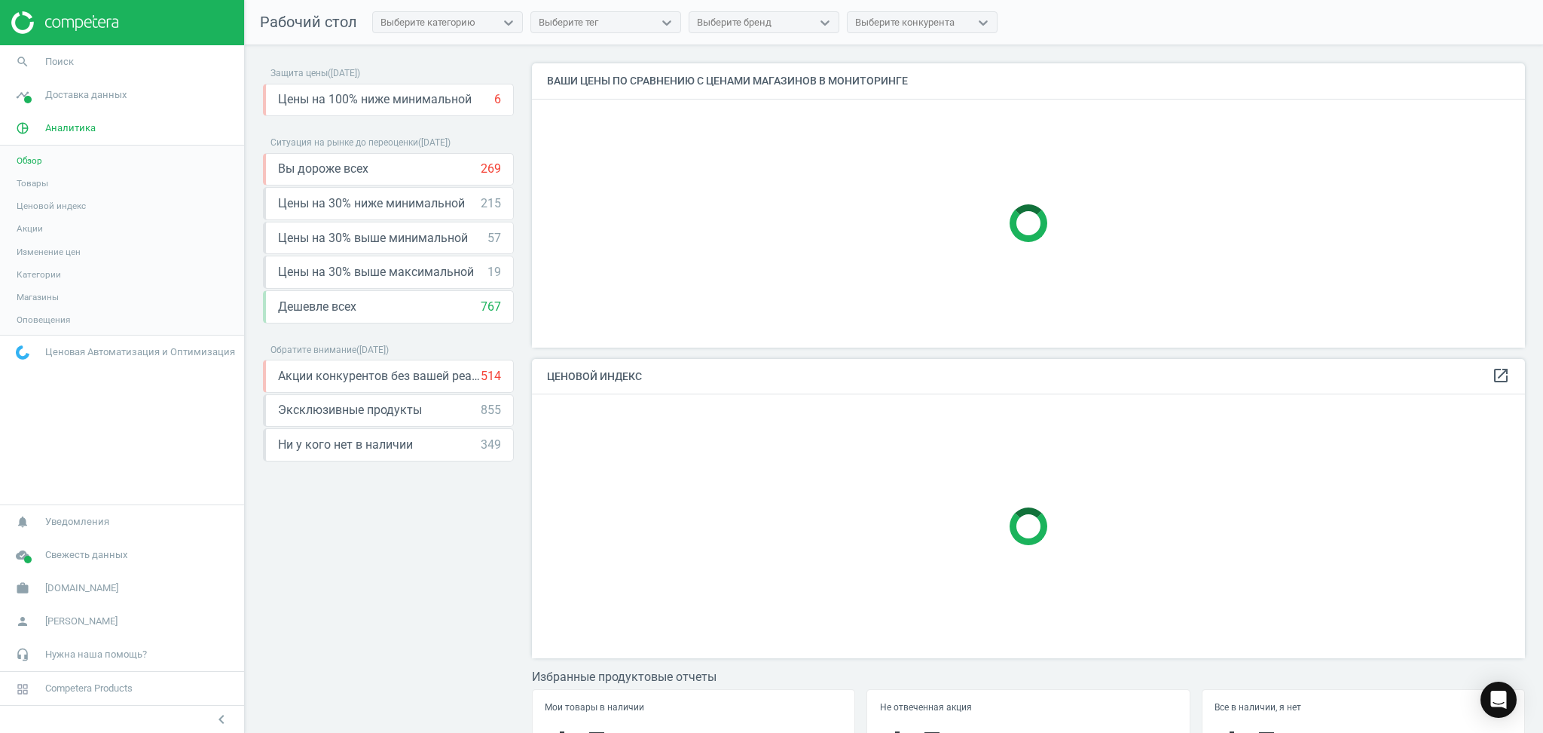
click at [43, 186] on span "Товары" at bounding box center [33, 183] width 32 height 12
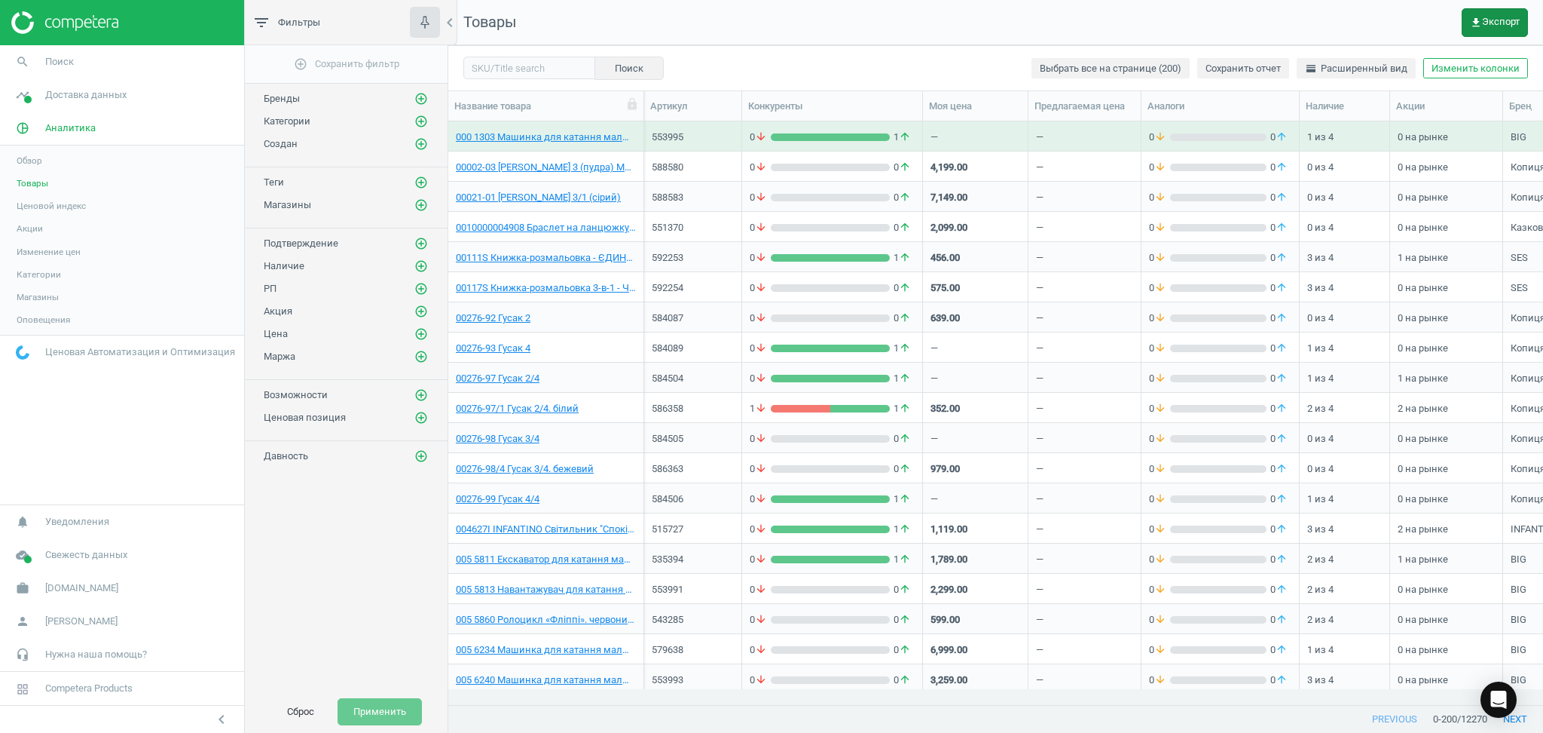
click at [1489, 26] on span "get_app Экспорт" at bounding box center [1495, 23] width 50 height 12
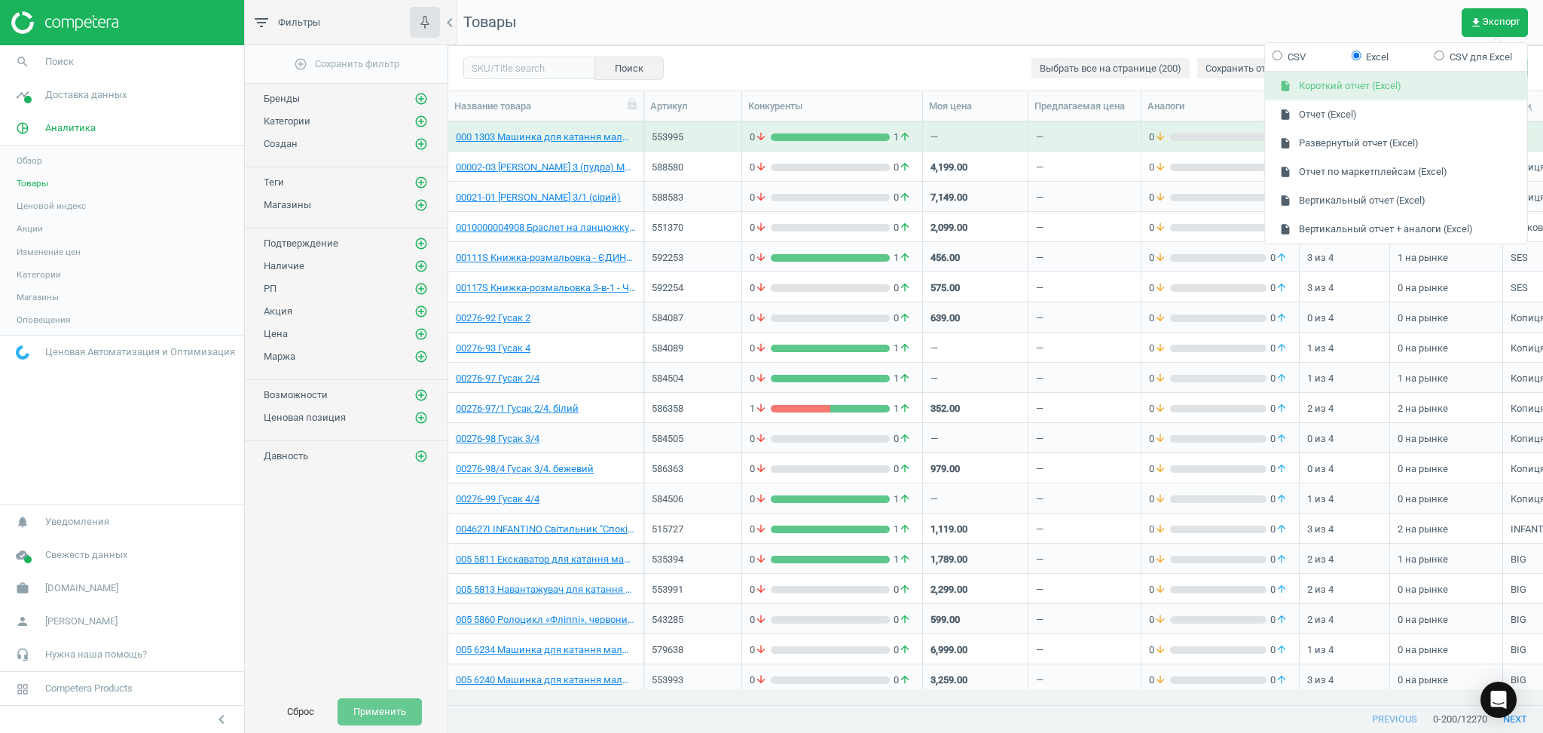
click at [1318, 87] on button "insert_drive_file Короткий отчет (Excel)" at bounding box center [1396, 86] width 262 height 29
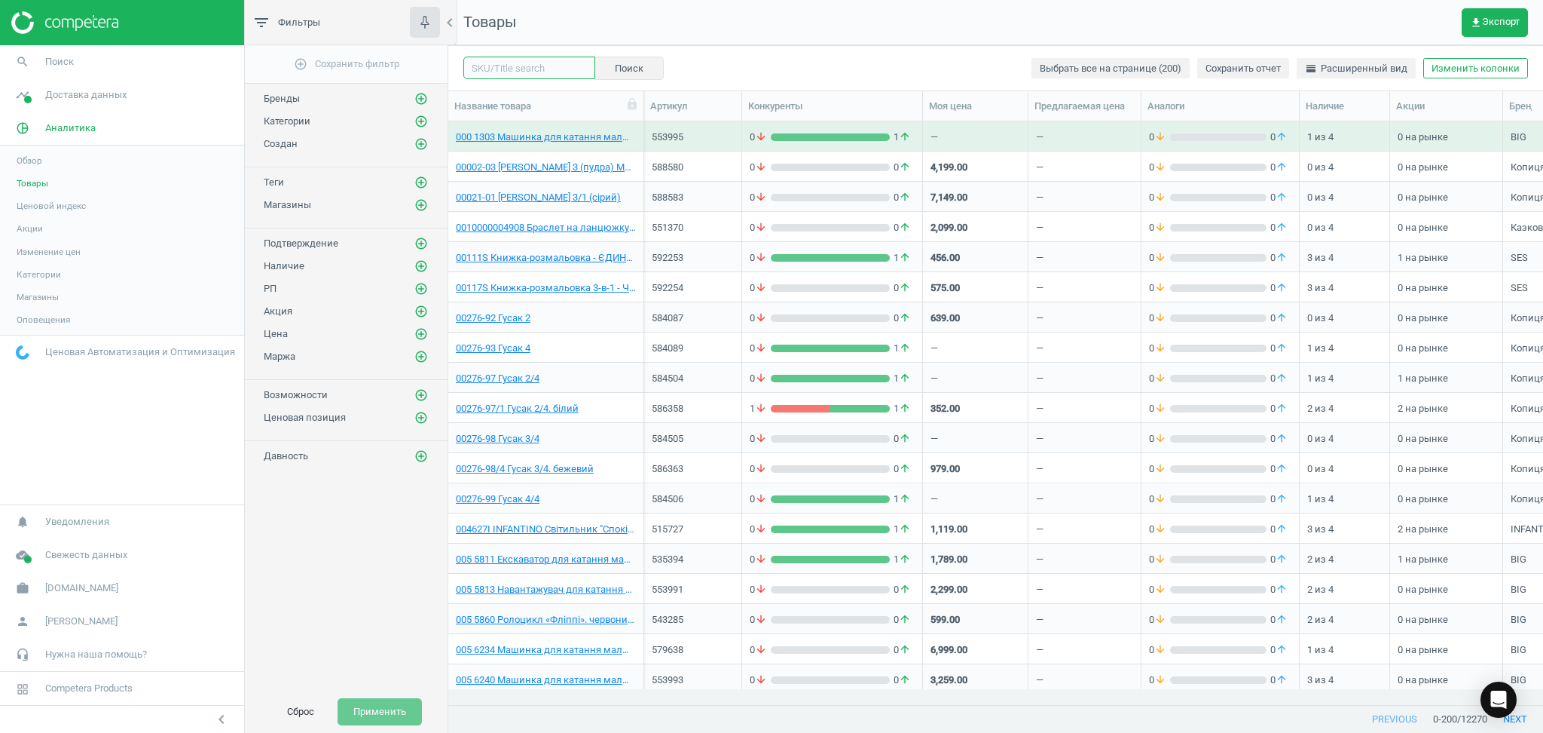
click at [510, 71] on input "text" at bounding box center [529, 68] width 132 height 23
paste input "605257"
type input "605257"
click at [1503, 699] on icon "Open Intercom Messenger" at bounding box center [1498, 700] width 17 height 20
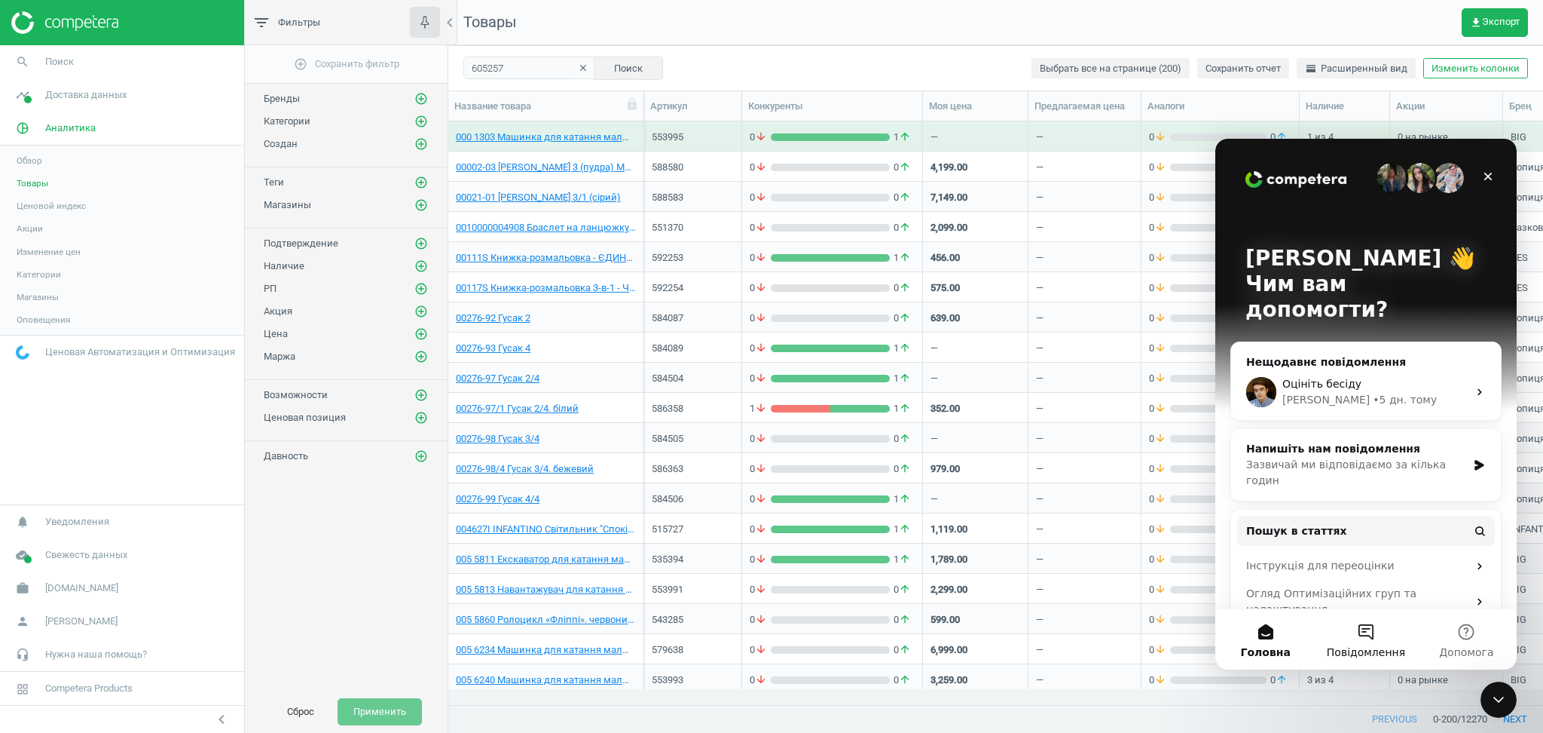
click at [1363, 647] on span "Повідомлення" at bounding box center [1366, 652] width 78 height 11
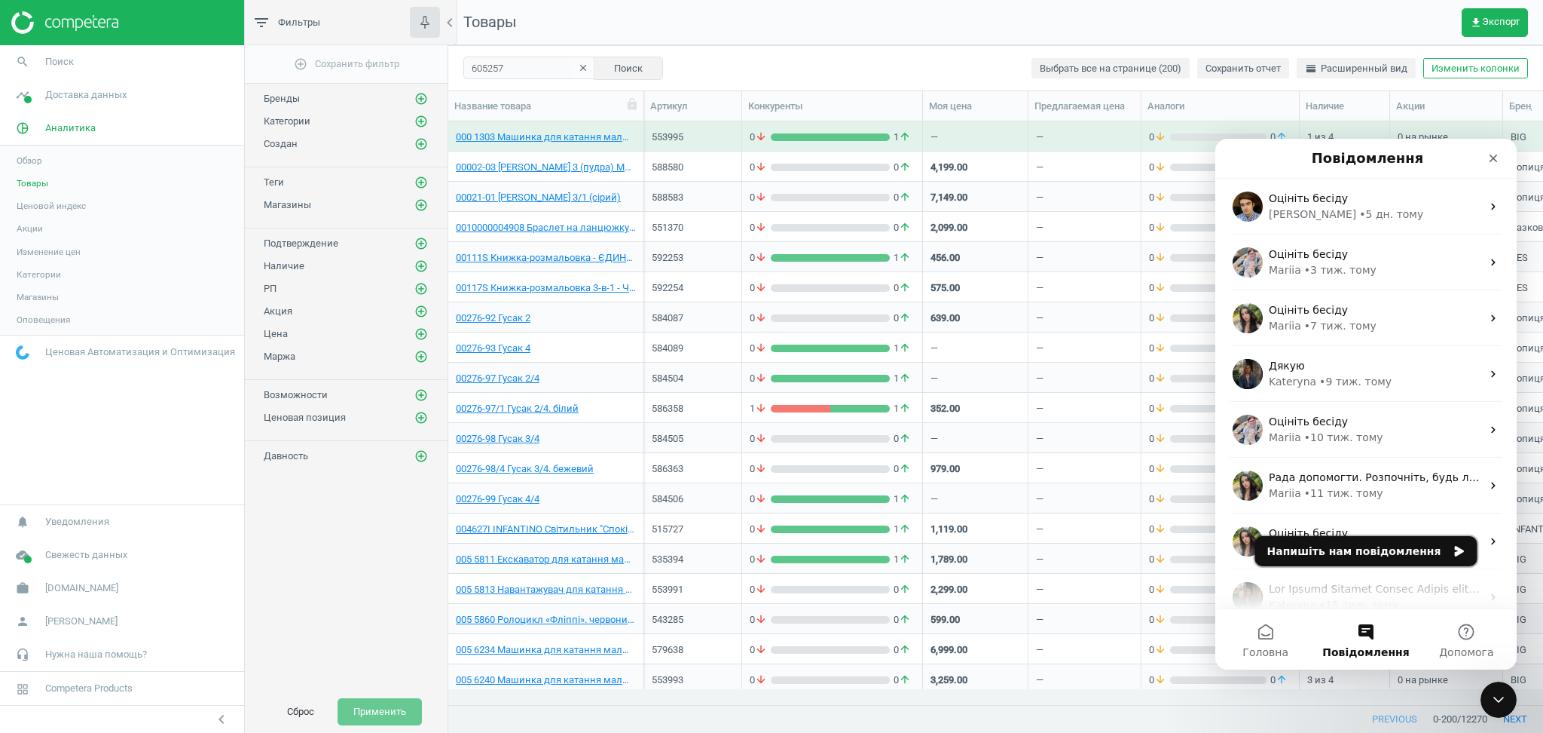
click at [1368, 545] on button "Напишіть нам повідомлення" at bounding box center [1367, 551] width 222 height 30
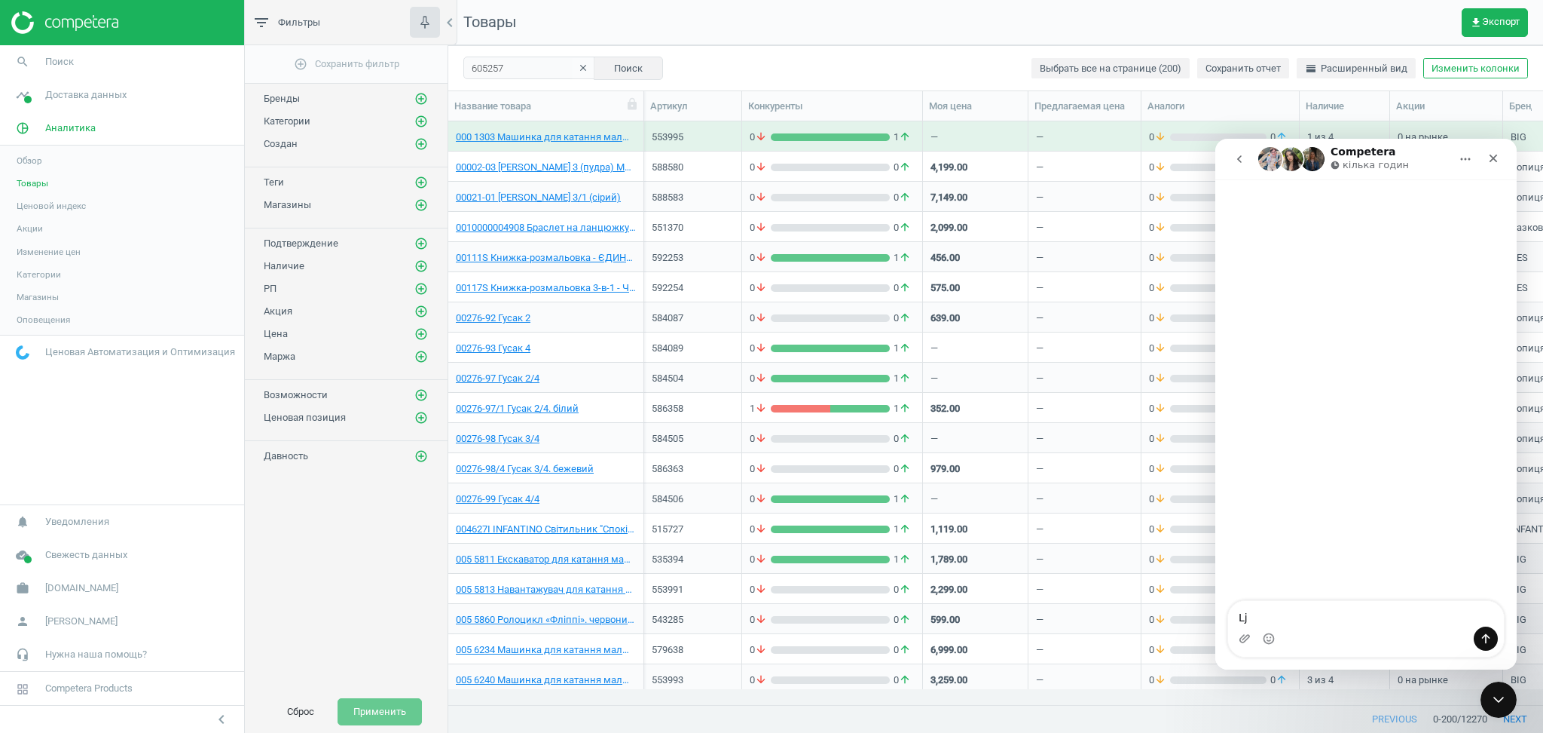
type textarea "L"
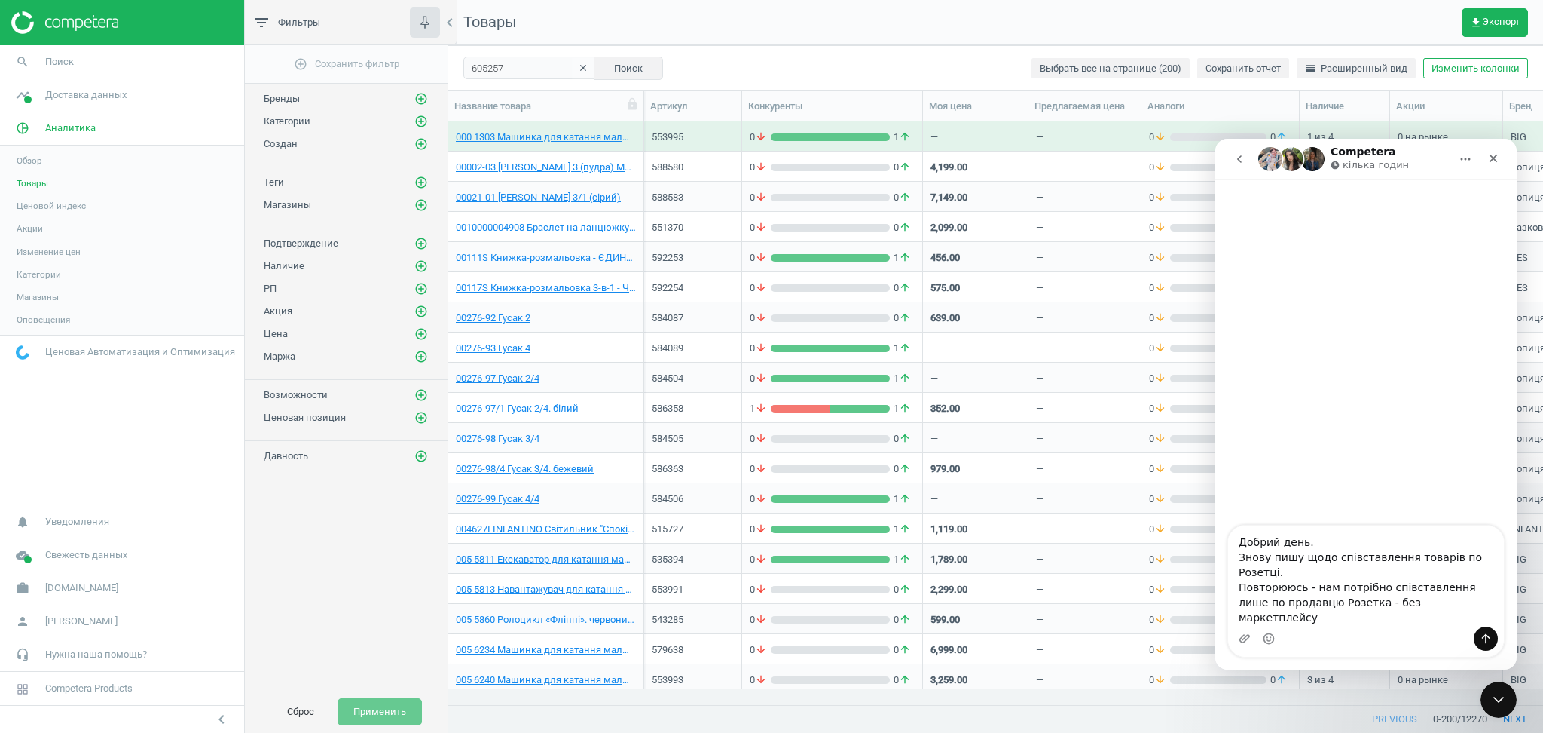
click at [1372, 617] on textarea "Добрий день. Знову пишу щодо співставлення товарів по Розетці. Повторююсь - нам…" at bounding box center [1366, 575] width 276 height 101
click at [1372, 616] on textarea "Добрий день. Знову пишу щодо співставлення товарів по Розетці. Повторююсь - нам…" at bounding box center [1366, 575] width 276 height 101
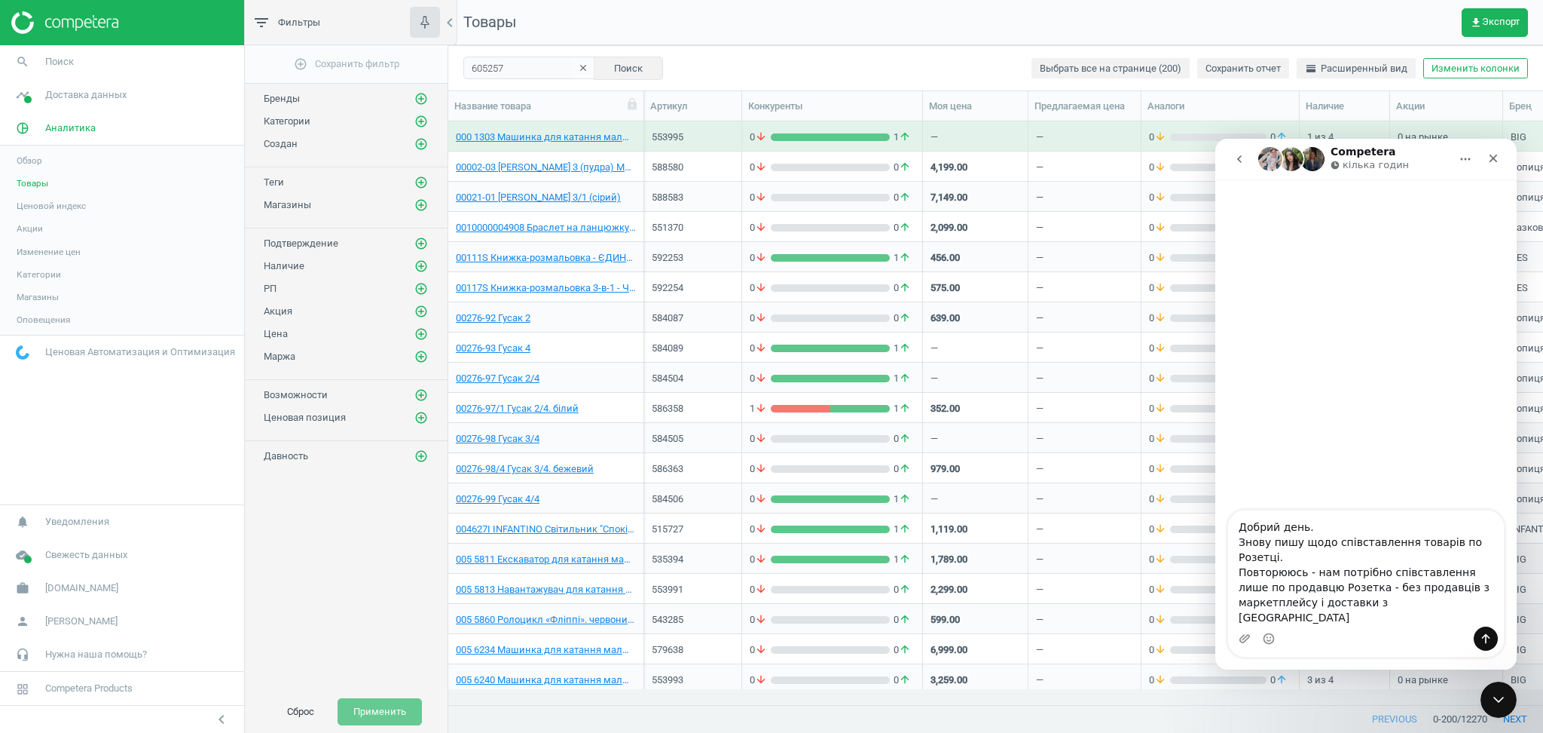
click at [1409, 623] on textarea "Добрий день. Знову пишу щодо співставлення товарів по Розетці. Повторююсь - нам…" at bounding box center [1366, 568] width 276 height 116
type textarea "Добрий день. Знову пишу щодо співставлення товарів по Розетці. Повторююсь - нам…"
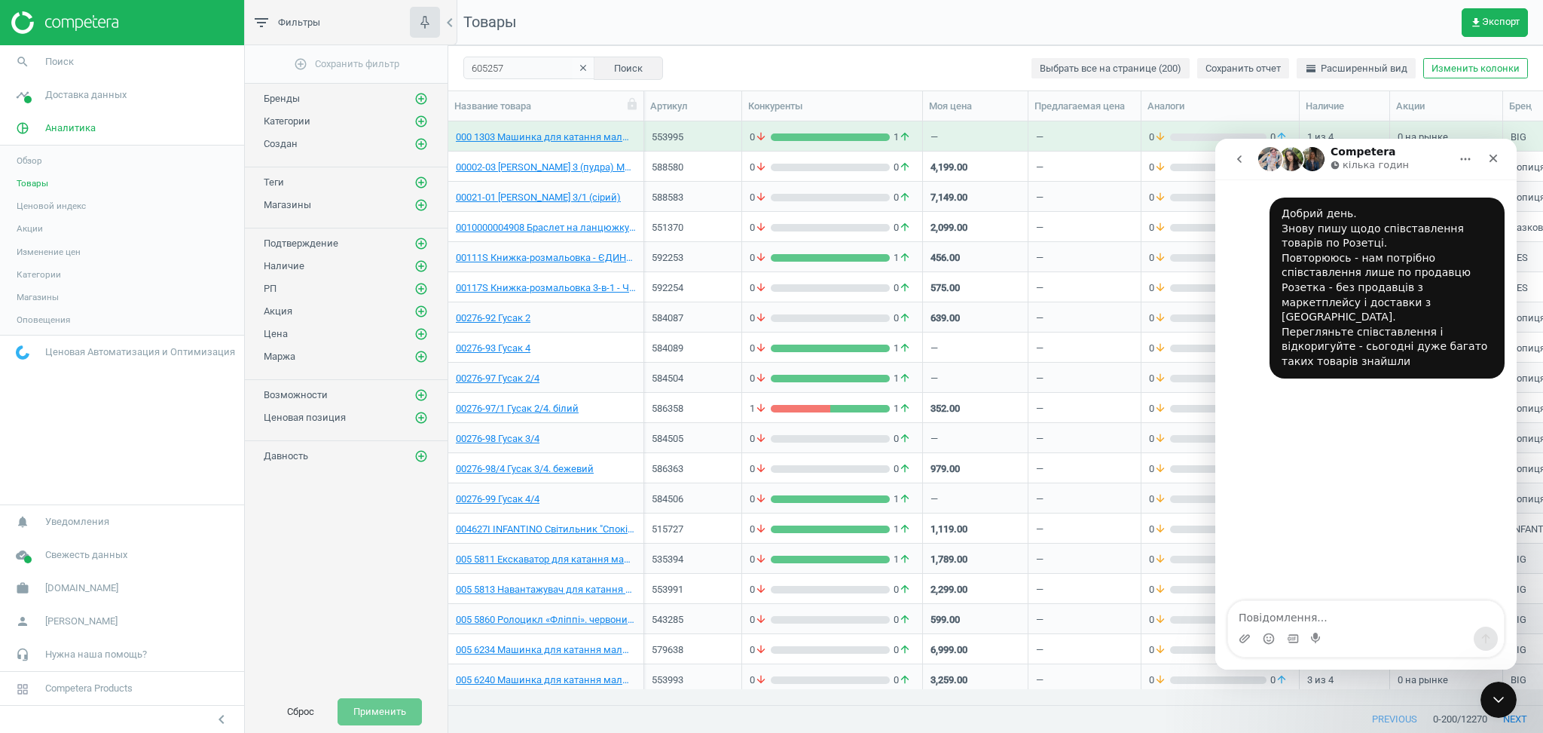
scroll to position [0, 0]
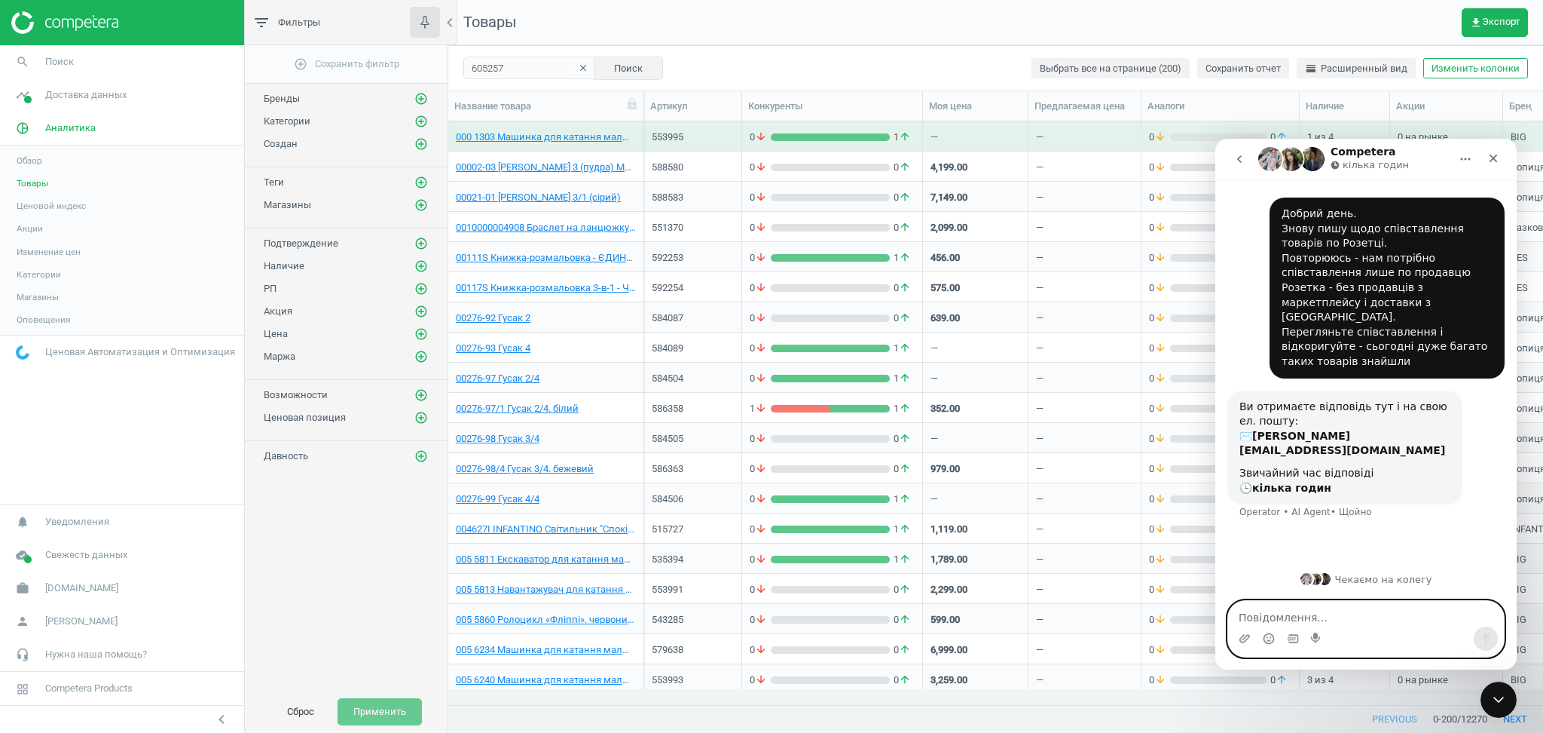
click at [1251, 614] on textarea "Повідомлення..." at bounding box center [1366, 614] width 276 height 26
type textarea "І"
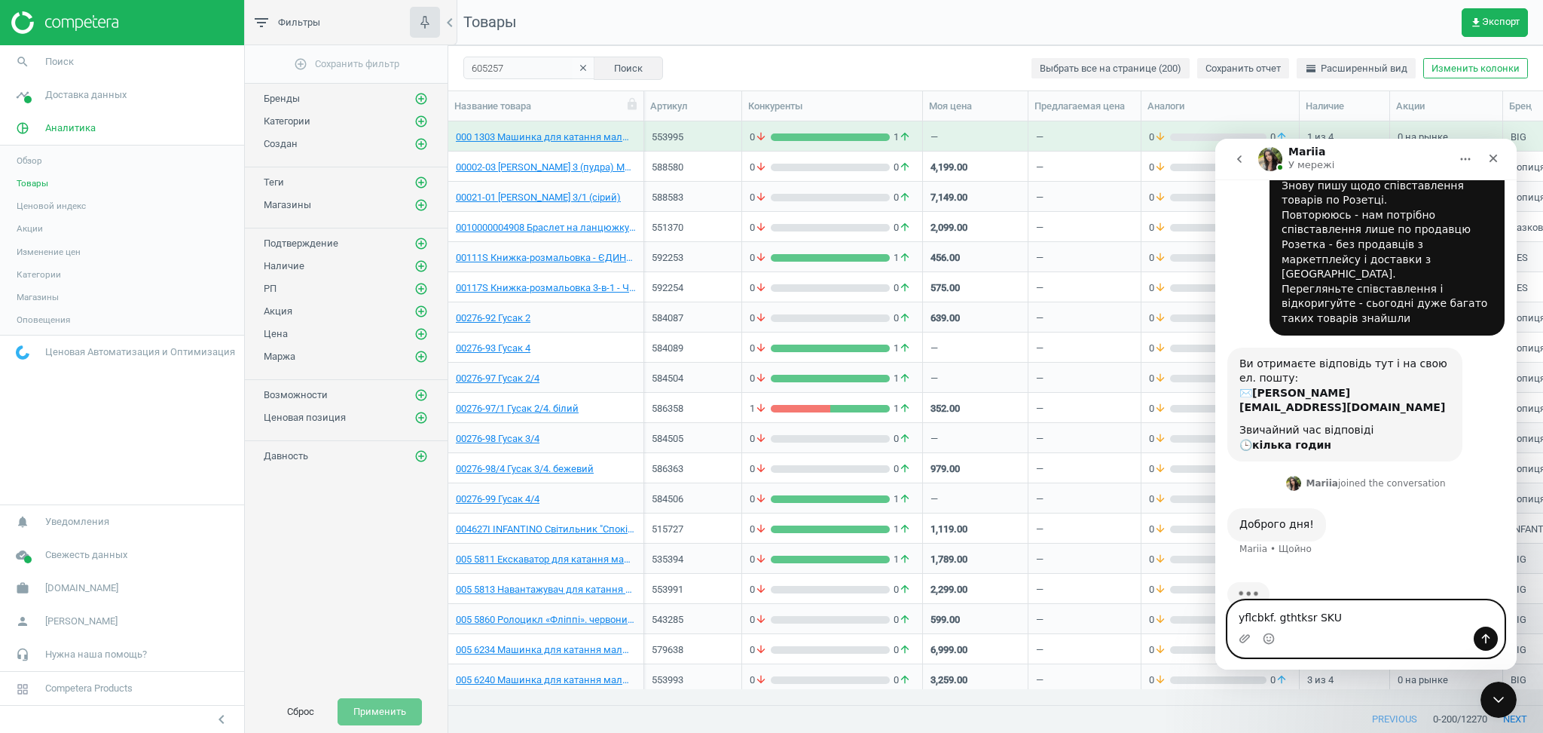
drag, startPoint x: 1307, startPoint y: 620, endPoint x: 1234, endPoint y: 622, distance: 72.4
click at [1234, 622] on textarea "yflcbkf. gthtksr SKU" at bounding box center [1366, 614] width 276 height 26
click at [1323, 615] on textarea "приклади SKU" at bounding box center [1366, 614] width 276 height 26
paste textarea "603262"
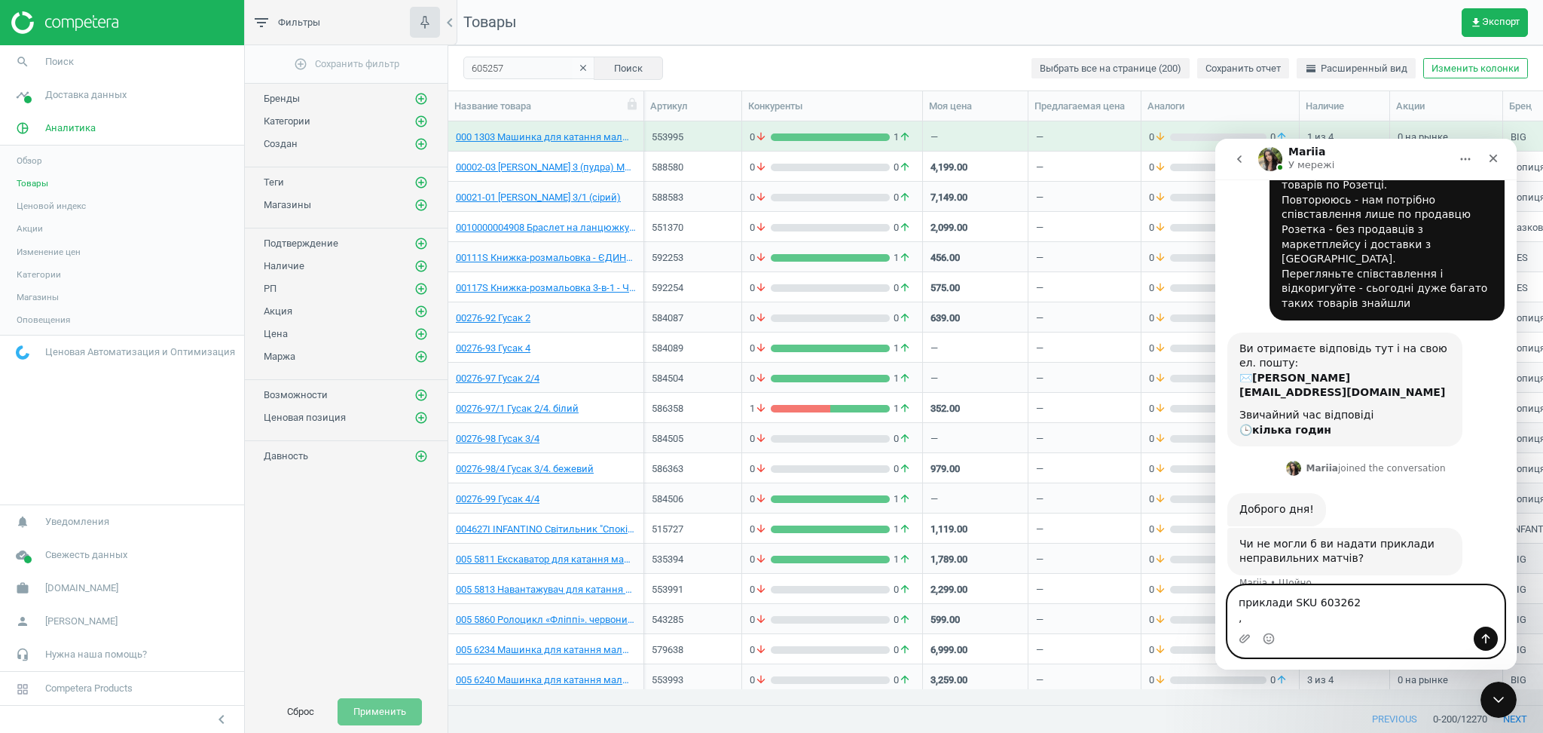
scroll to position [50, 0]
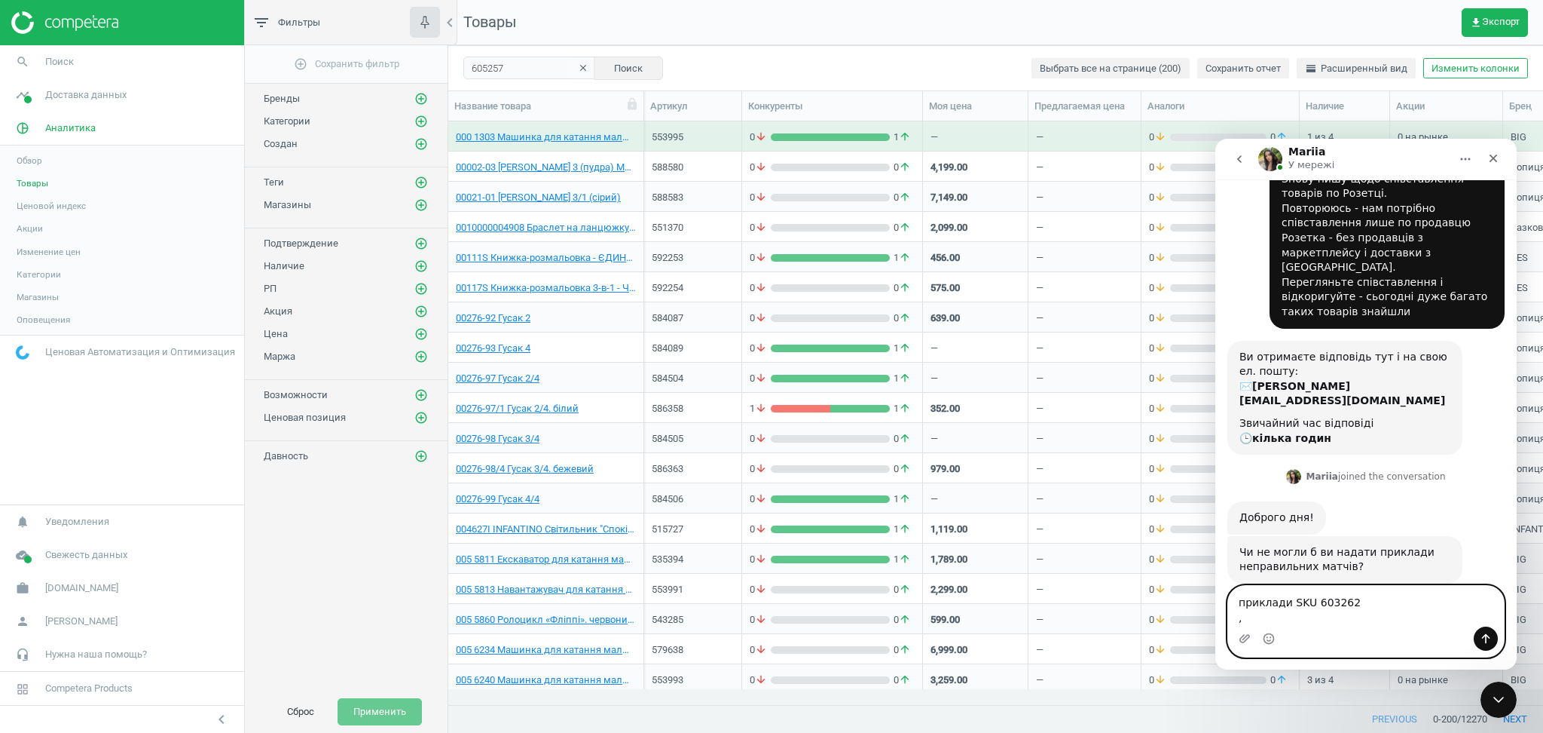
click at [1381, 601] on textarea "приклади SKU 603262 ," at bounding box center [1366, 606] width 276 height 41
paste textarea "589183"
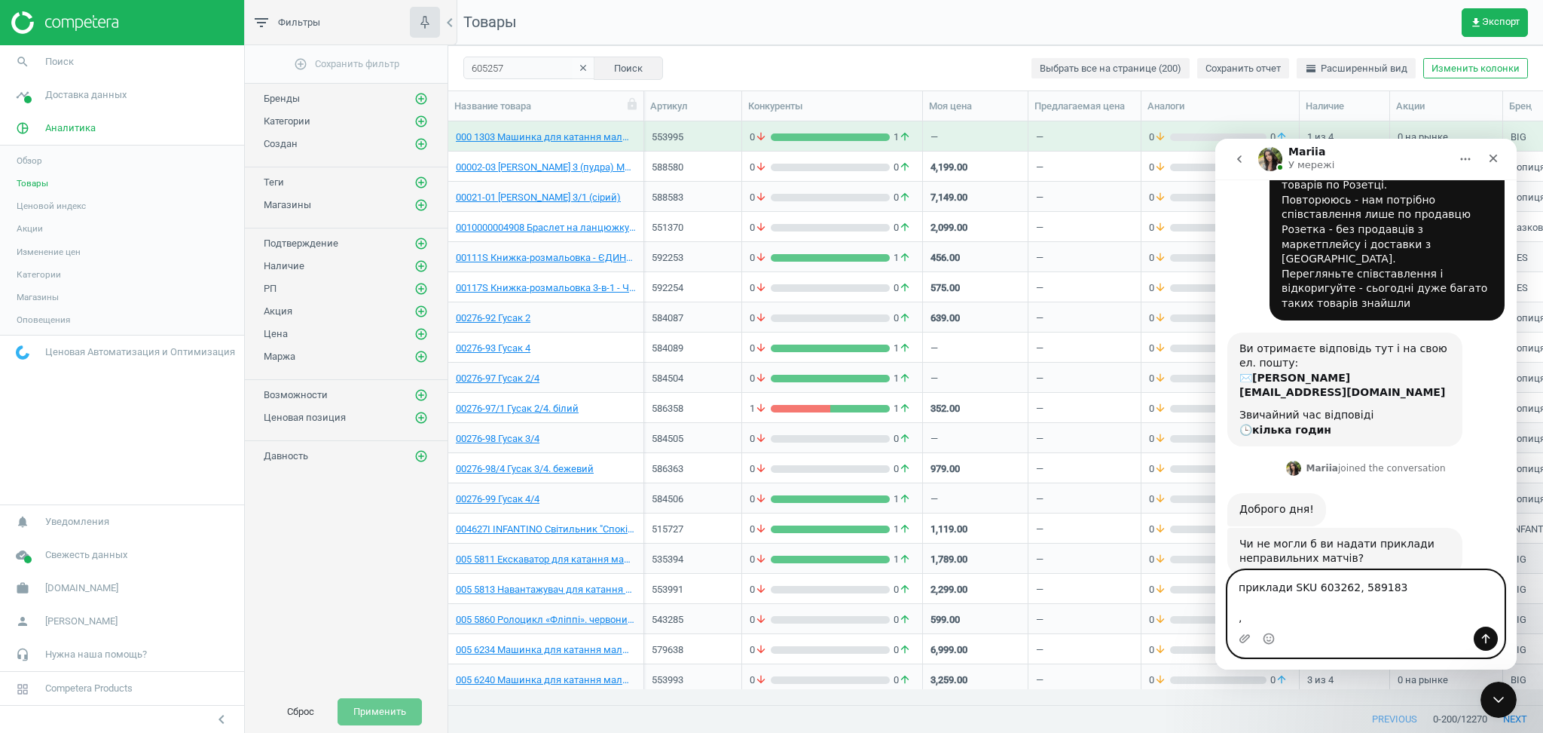
scroll to position [65, 0]
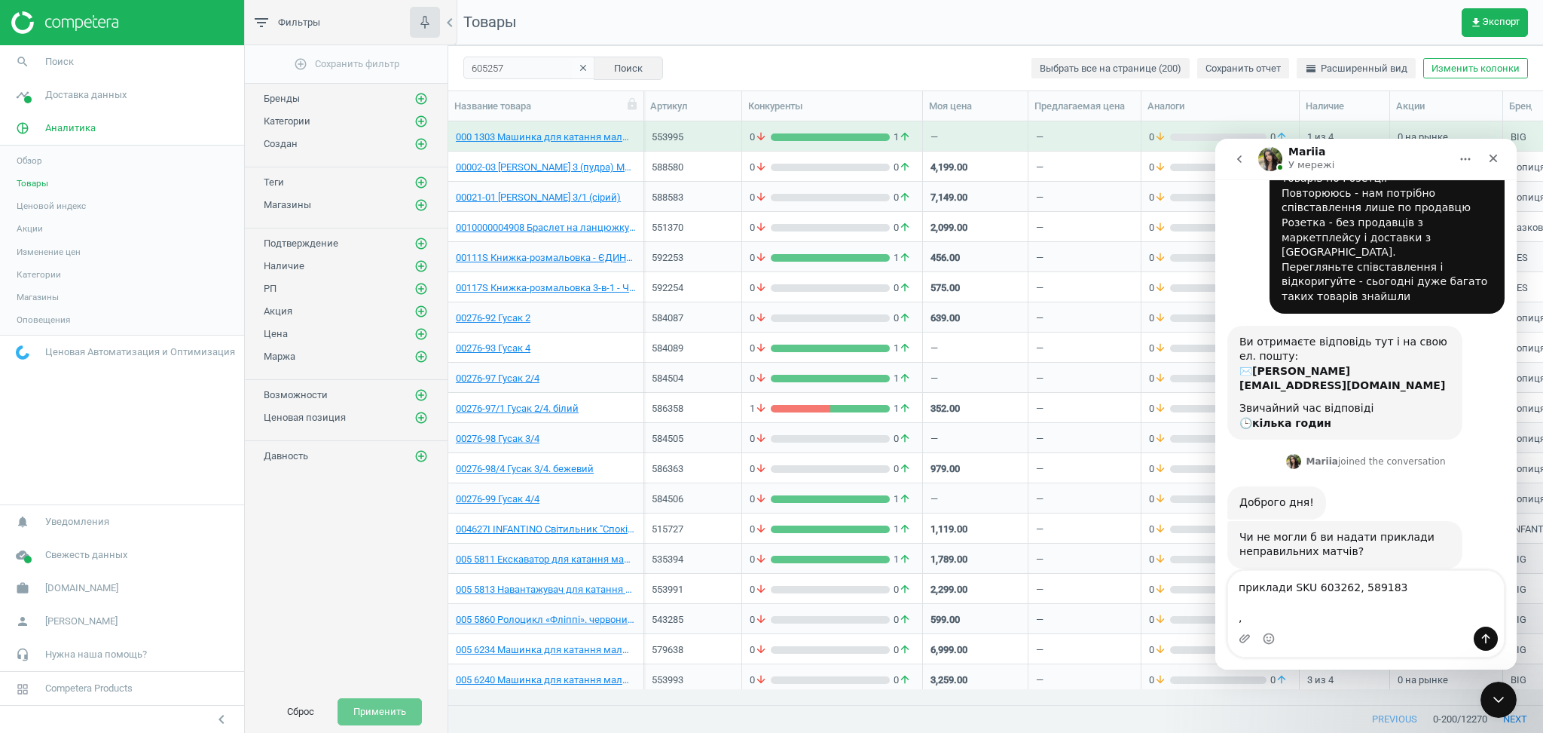
click at [1403, 564] on div "Чи не могли б ви надати приклади неправильних матчів? Mariia • Щойно" at bounding box center [1366, 561] width 277 height 81
click at [1403, 579] on textarea "приклади SKU 603262, 589183 ," at bounding box center [1366, 599] width 276 height 56
click at [1405, 585] on textarea "приклади SKU 603262, 589183, ," at bounding box center [1366, 599] width 276 height 56
paste textarea "493596"
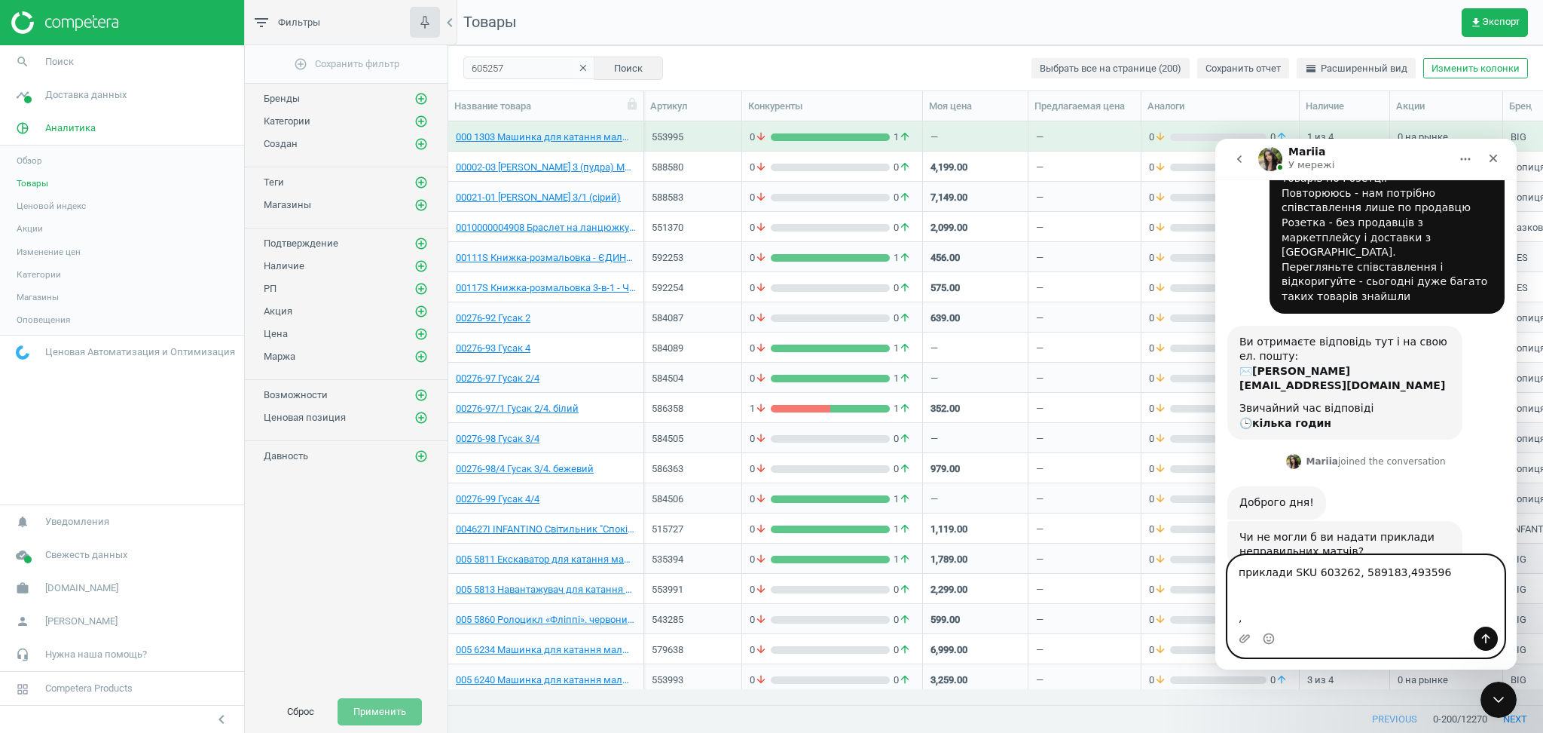
scroll to position [79, 0]
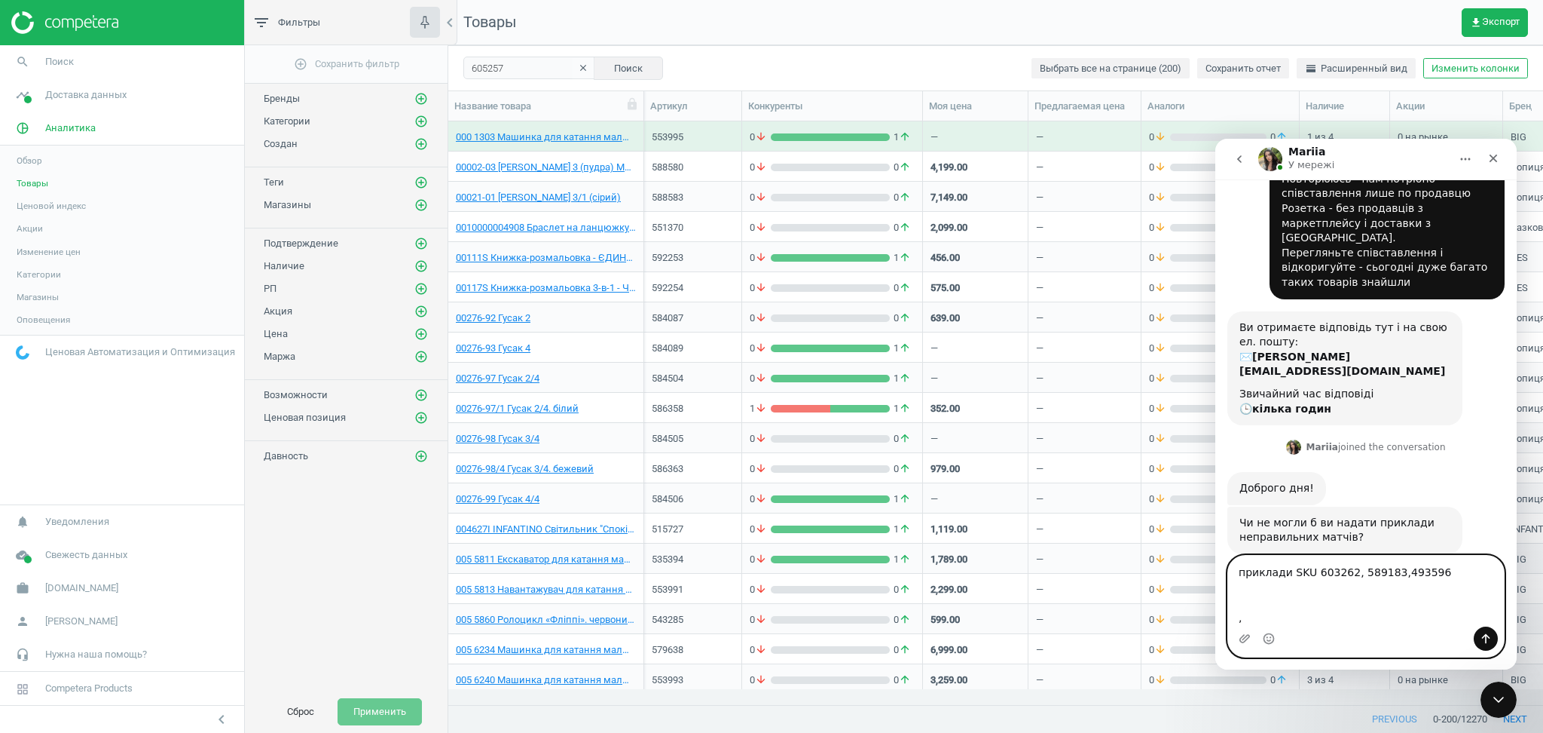
click at [1425, 564] on textarea "приклади SKU 603262, 589183,493596 ," at bounding box center [1366, 590] width 276 height 71
click at [1439, 574] on textarea "приклади SKU 603262, 589183,493596, ," at bounding box center [1366, 590] width 276 height 71
paste textarea "583293"
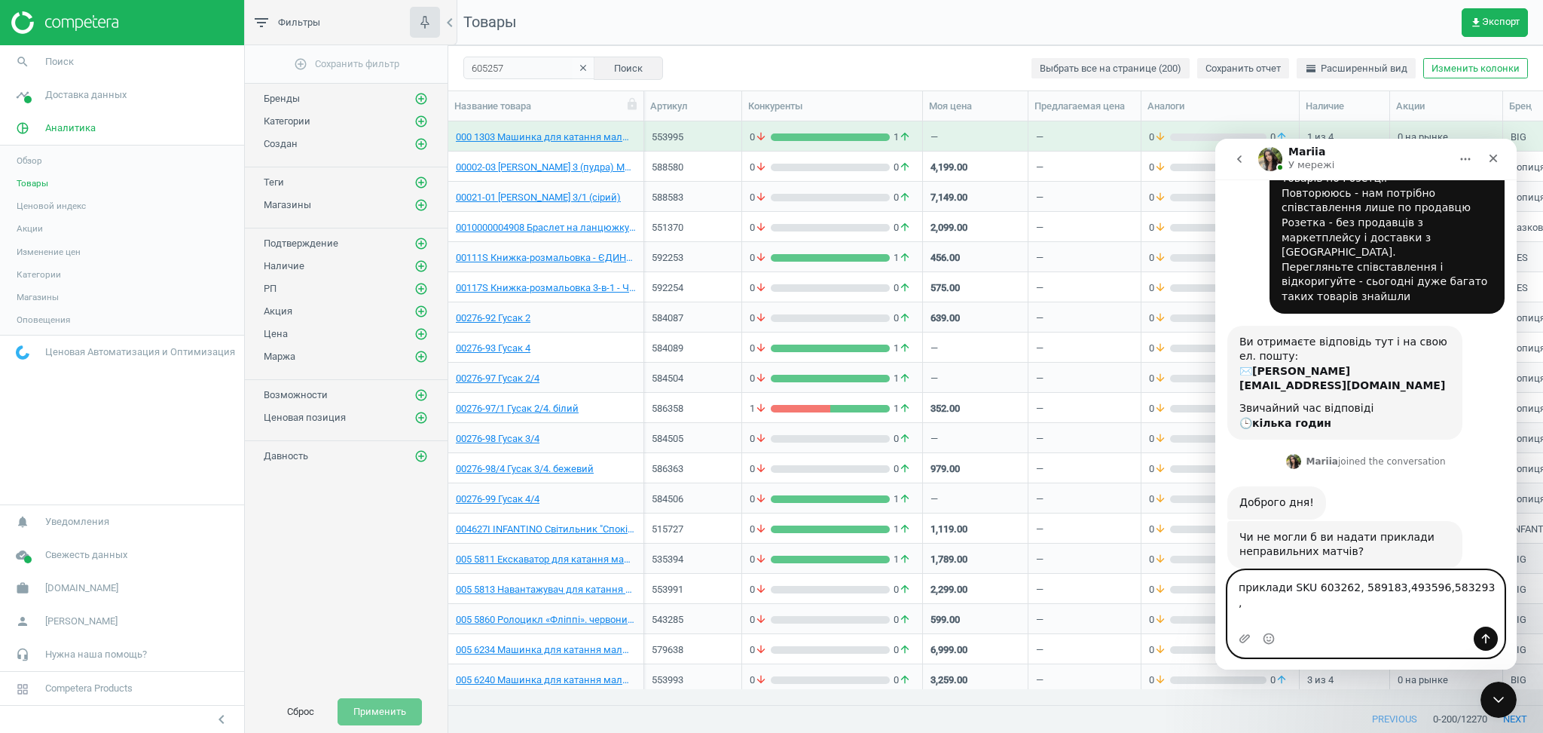
scroll to position [50, 0]
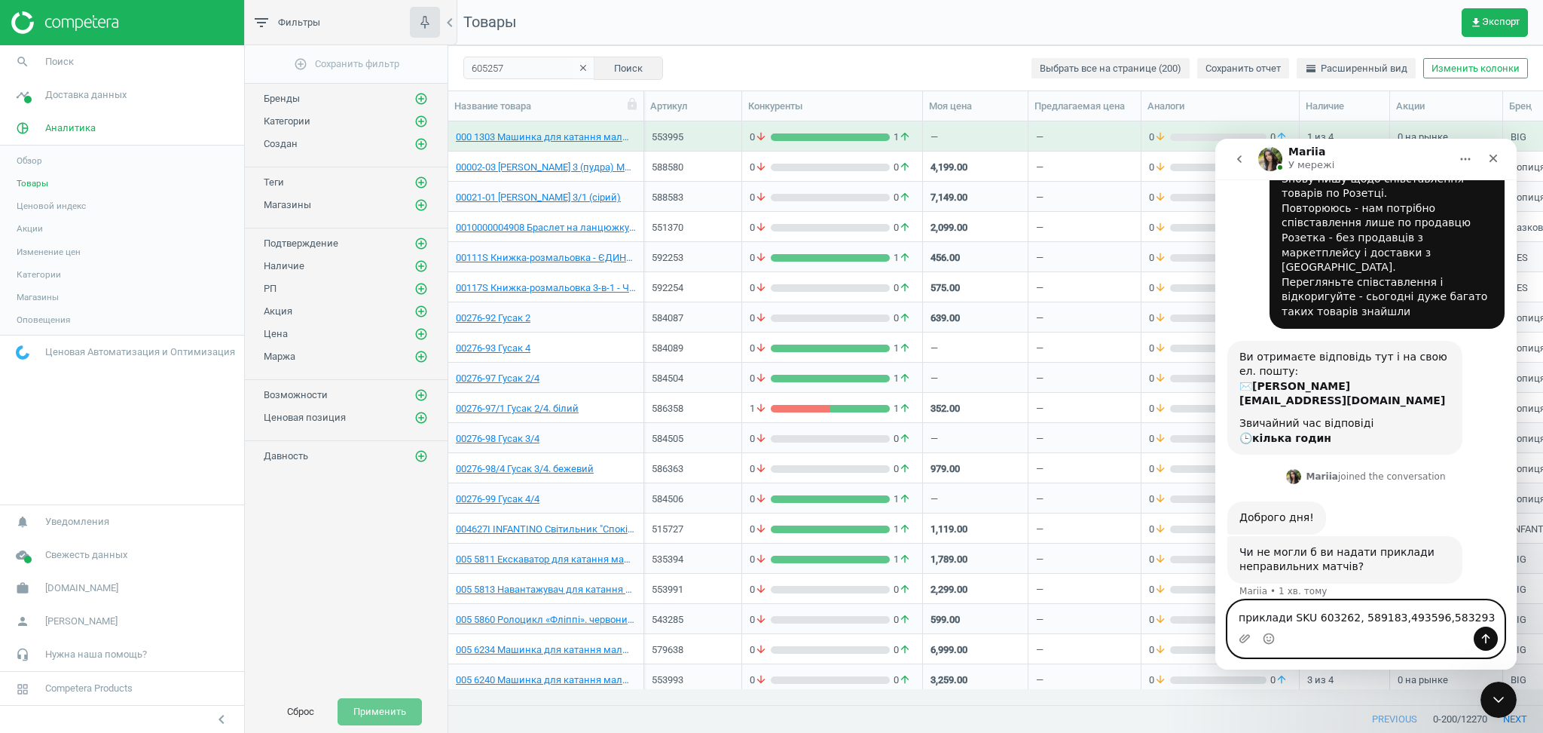
click at [1463, 601] on textarea "приклади SKU 603262, 589183,493596,583293" at bounding box center [1366, 614] width 276 height 26
paste textarea "598377"
type textarea "приклади SKU 603262, 589183,493596,583293, 598377"
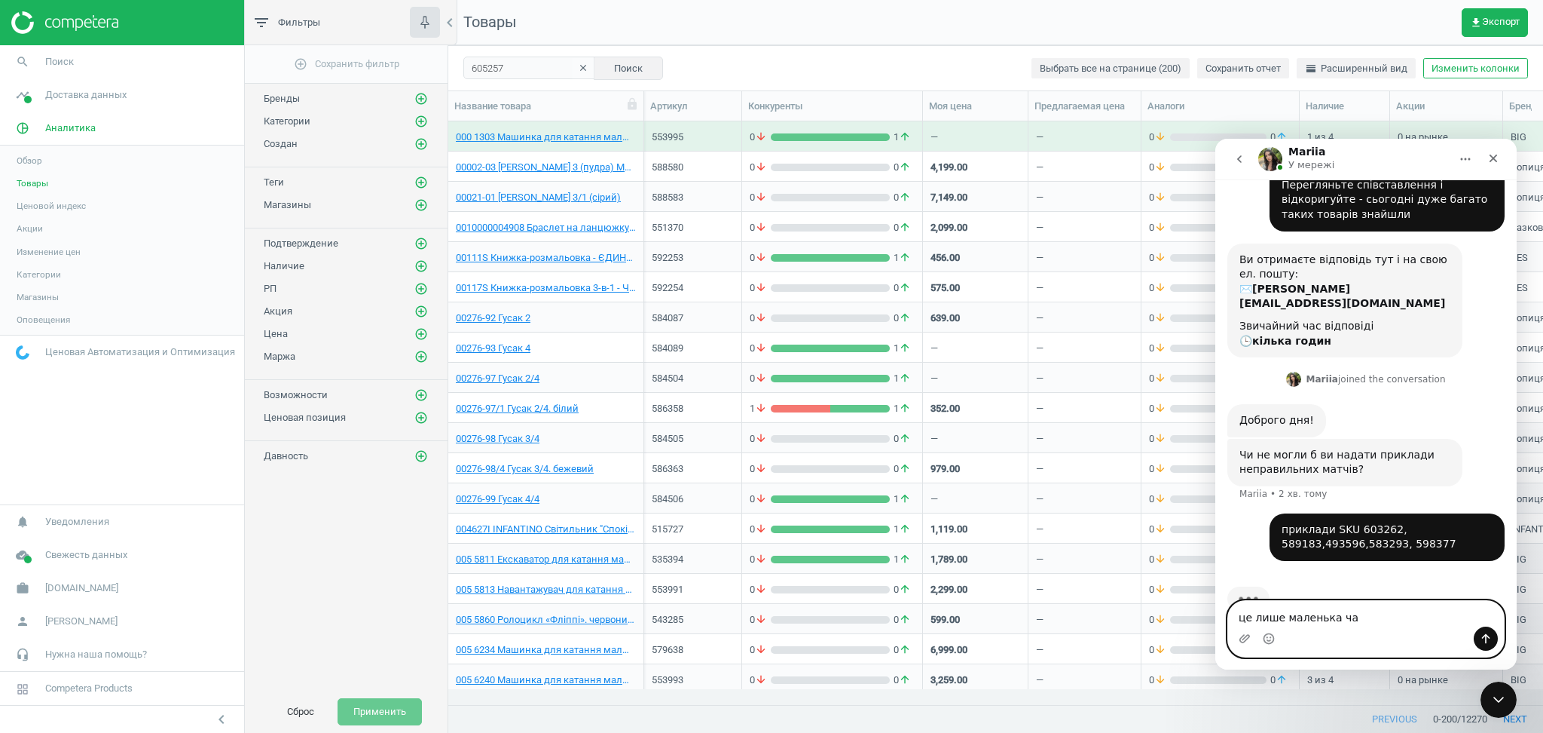
scroll to position [151, 0]
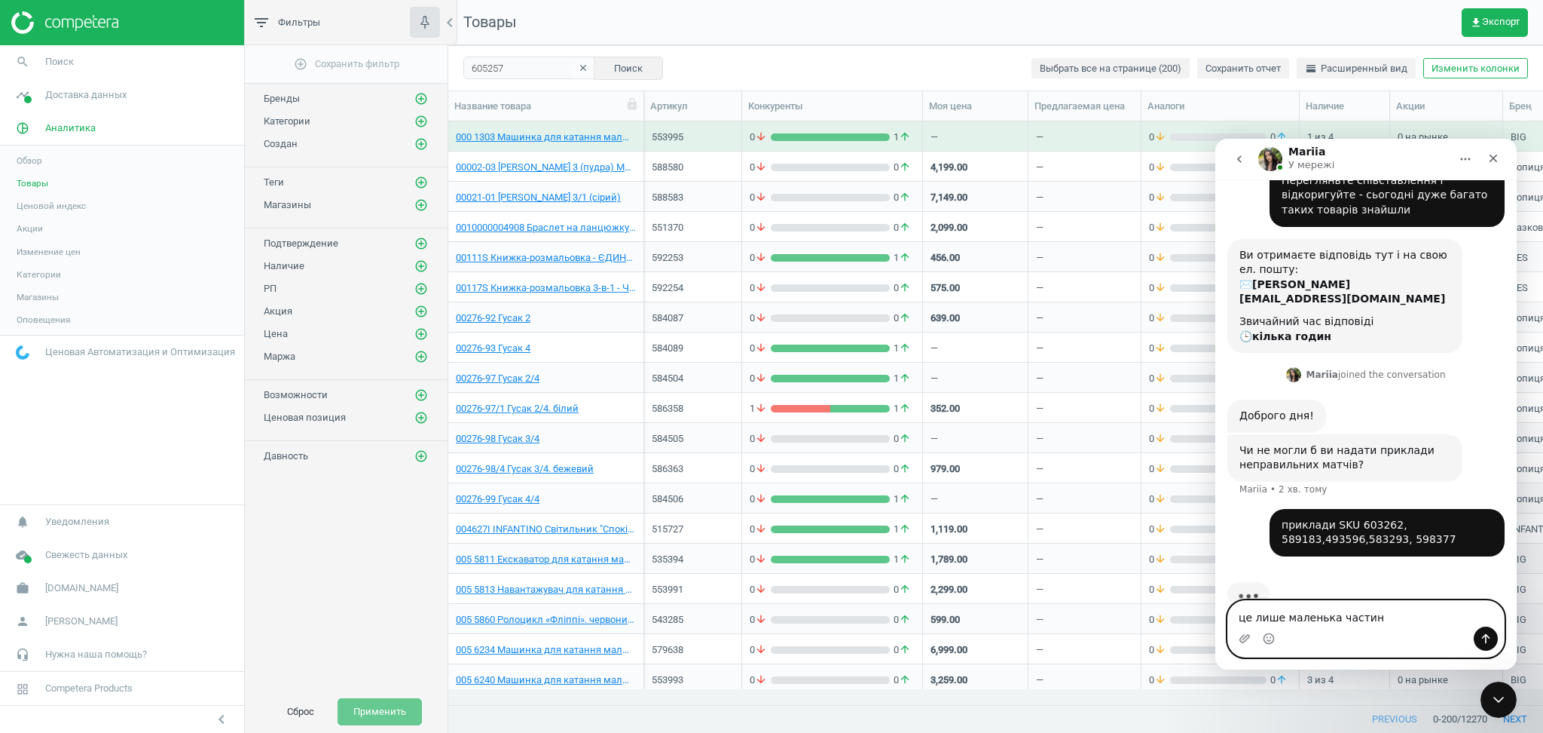
type textarea "це лише маленька частина"
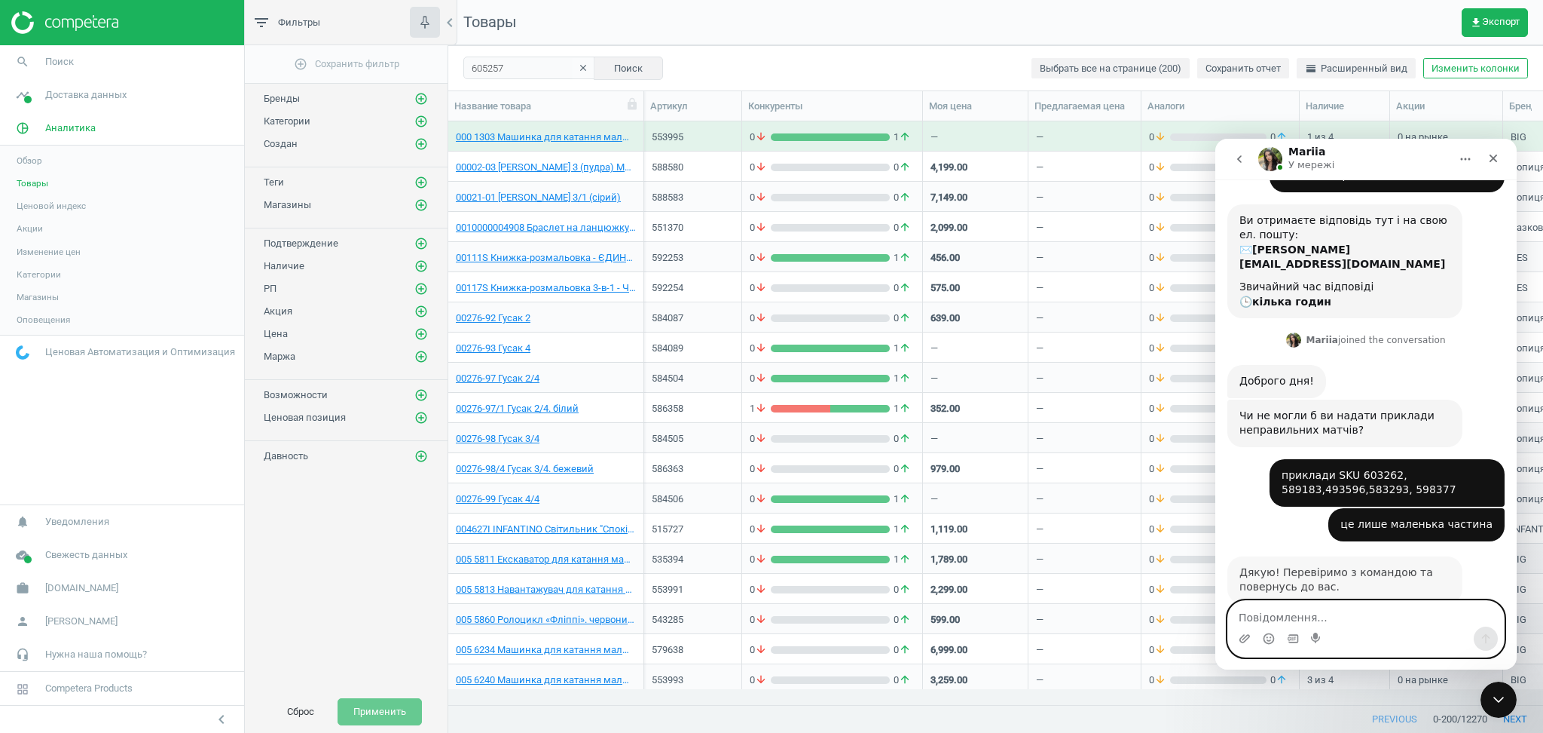
scroll to position [188, 0]
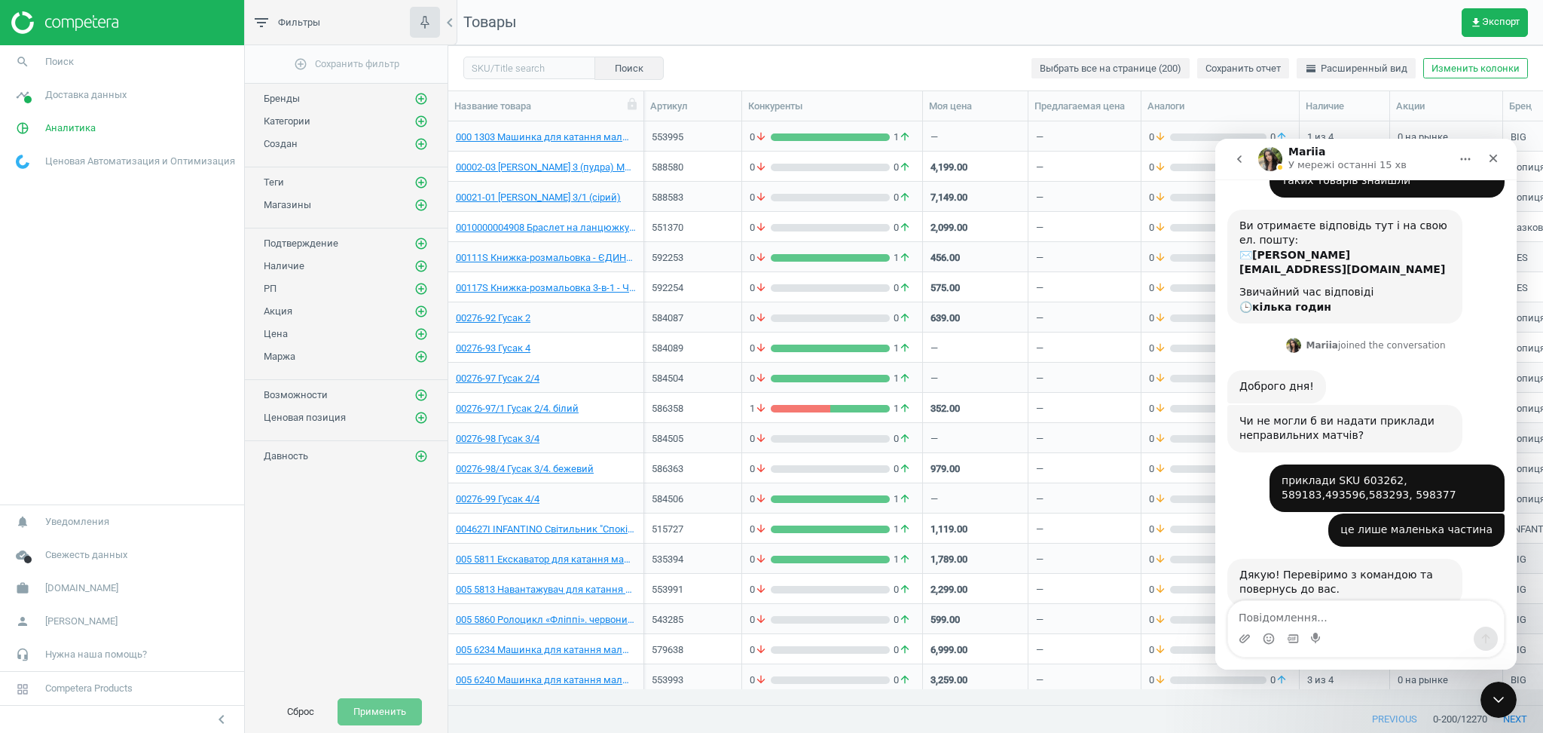
scroll to position [188, 0]
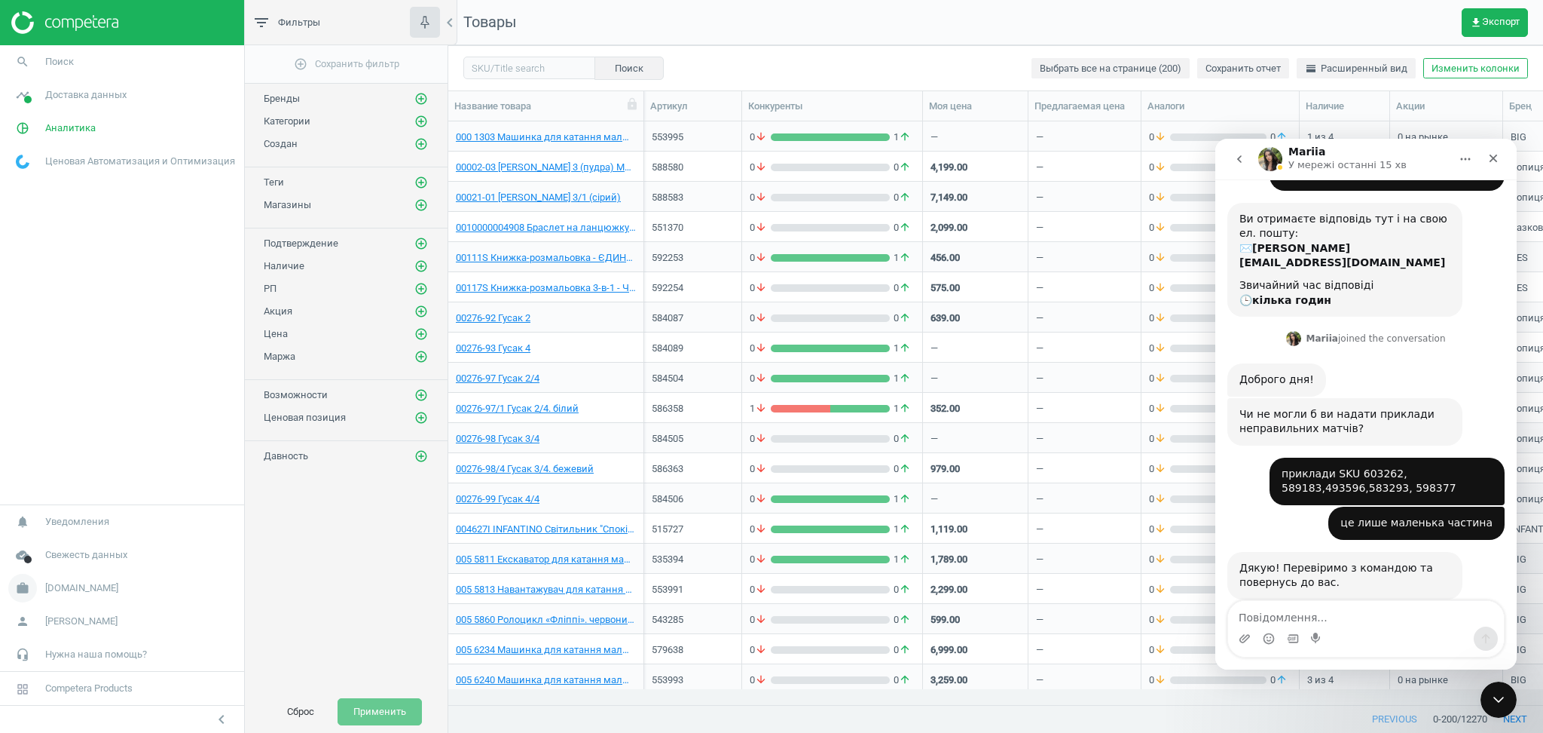
click at [24, 588] on icon "work" at bounding box center [22, 588] width 29 height 29
click at [35, 565] on span "Настройки кампании" at bounding box center [61, 566] width 89 height 12
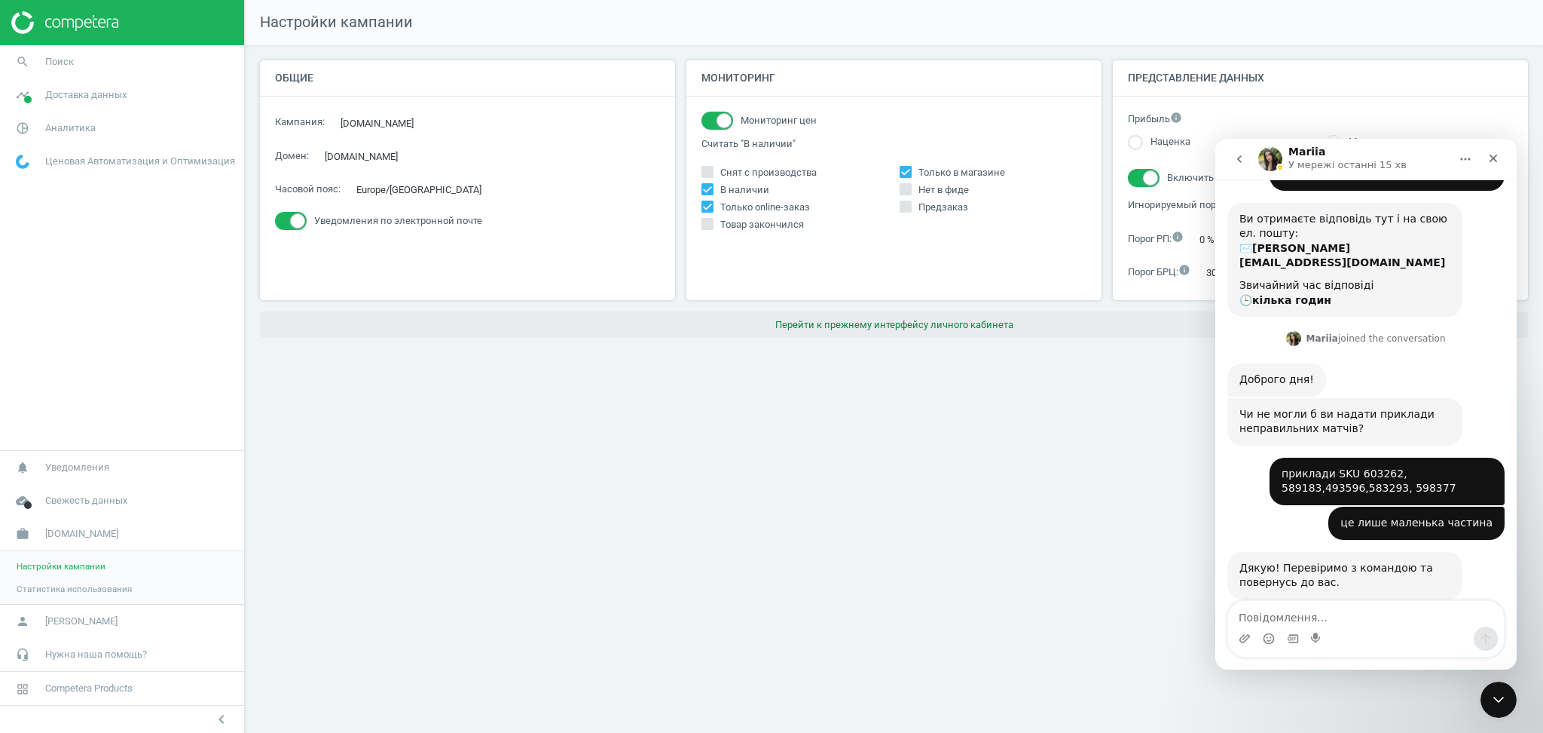
click at [938, 326] on button "Перейти к прежнему интерфейсу личного кабинета" at bounding box center [894, 324] width 1268 height 27
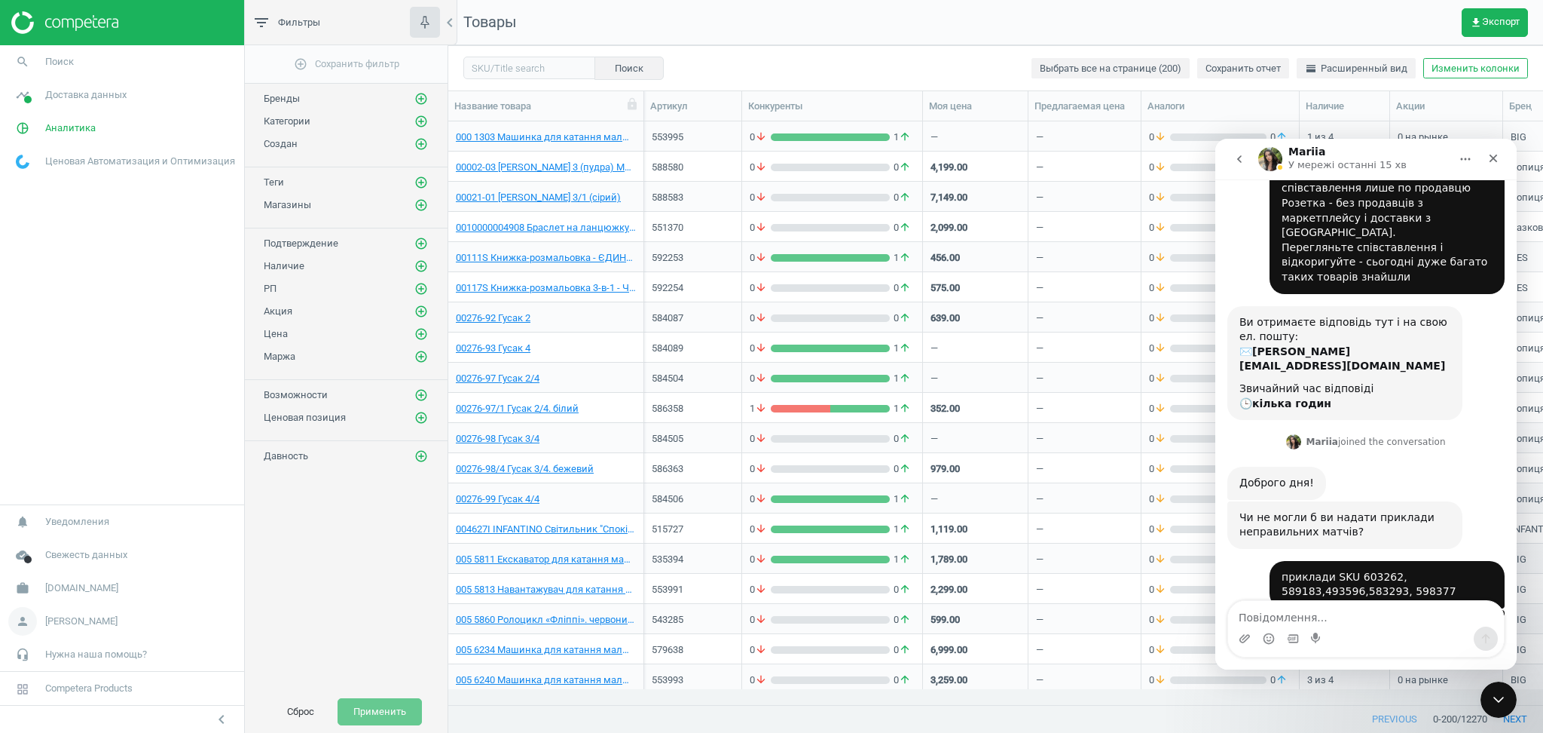
scroll to position [188, 0]
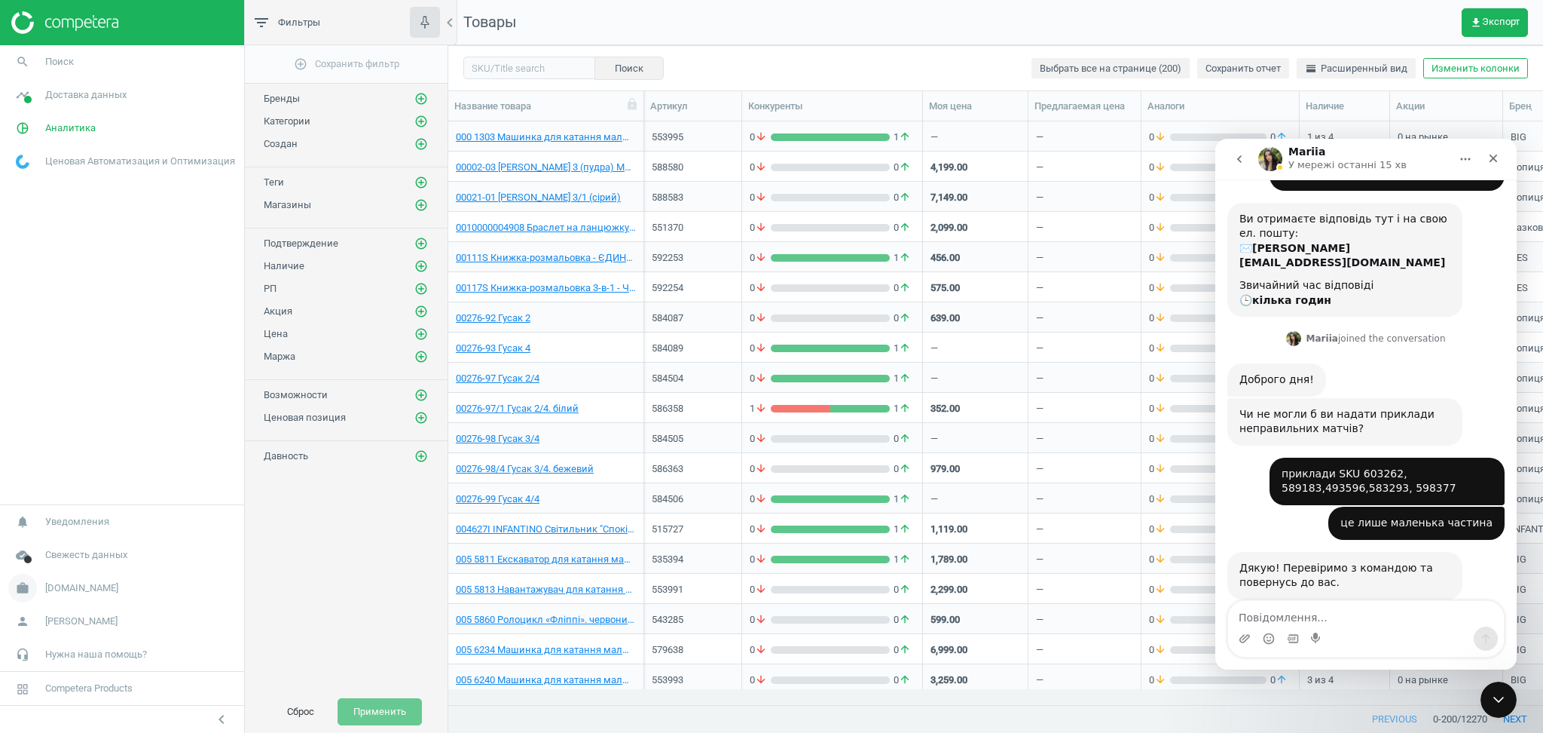
click at [32, 582] on icon "work" at bounding box center [22, 588] width 29 height 29
click at [77, 566] on span "Настройки кампании" at bounding box center [61, 566] width 89 height 12
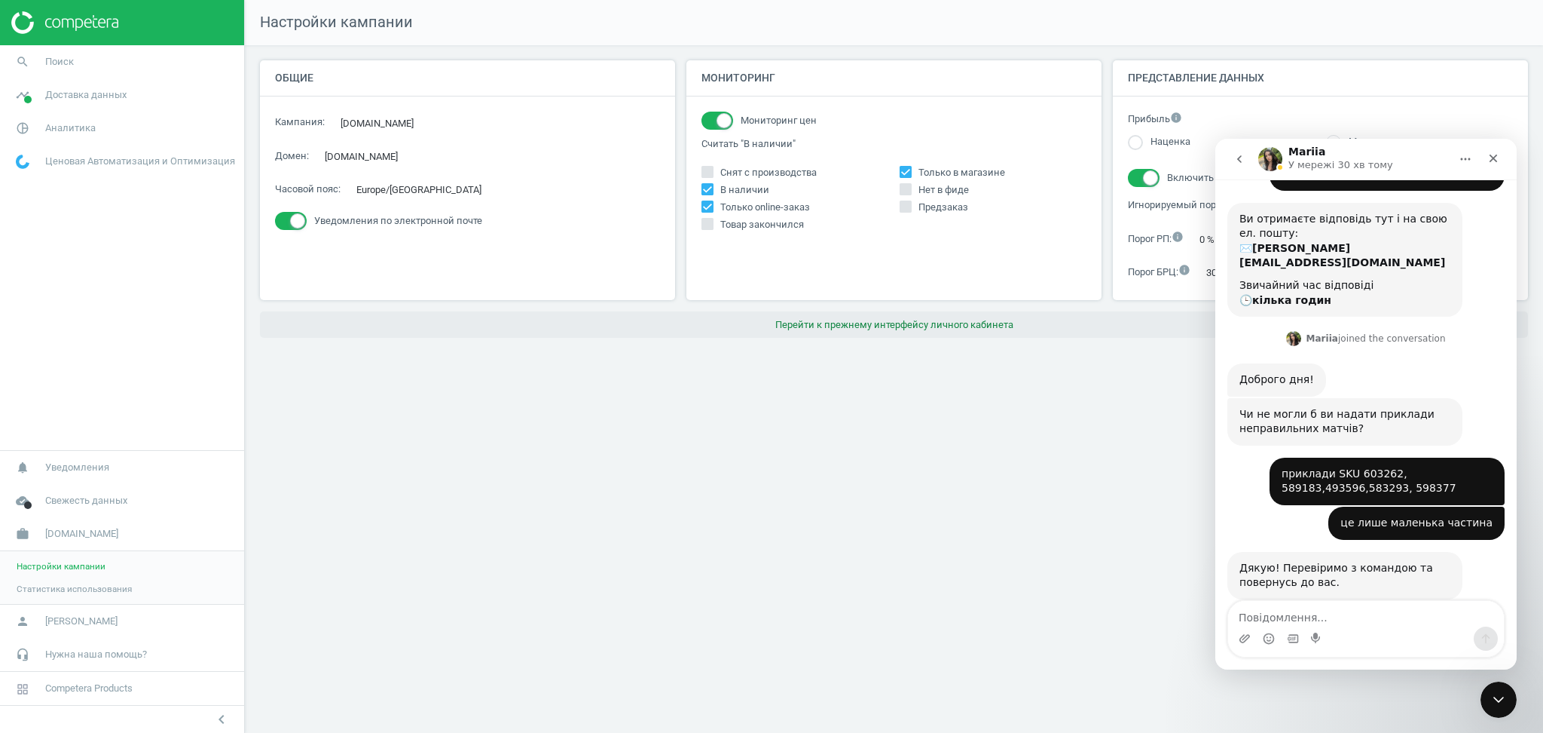
click at [837, 315] on button "Перейти к прежнему интерфейсу личного кабинета" at bounding box center [894, 324] width 1268 height 27
